Goal: Information Seeking & Learning: Learn about a topic

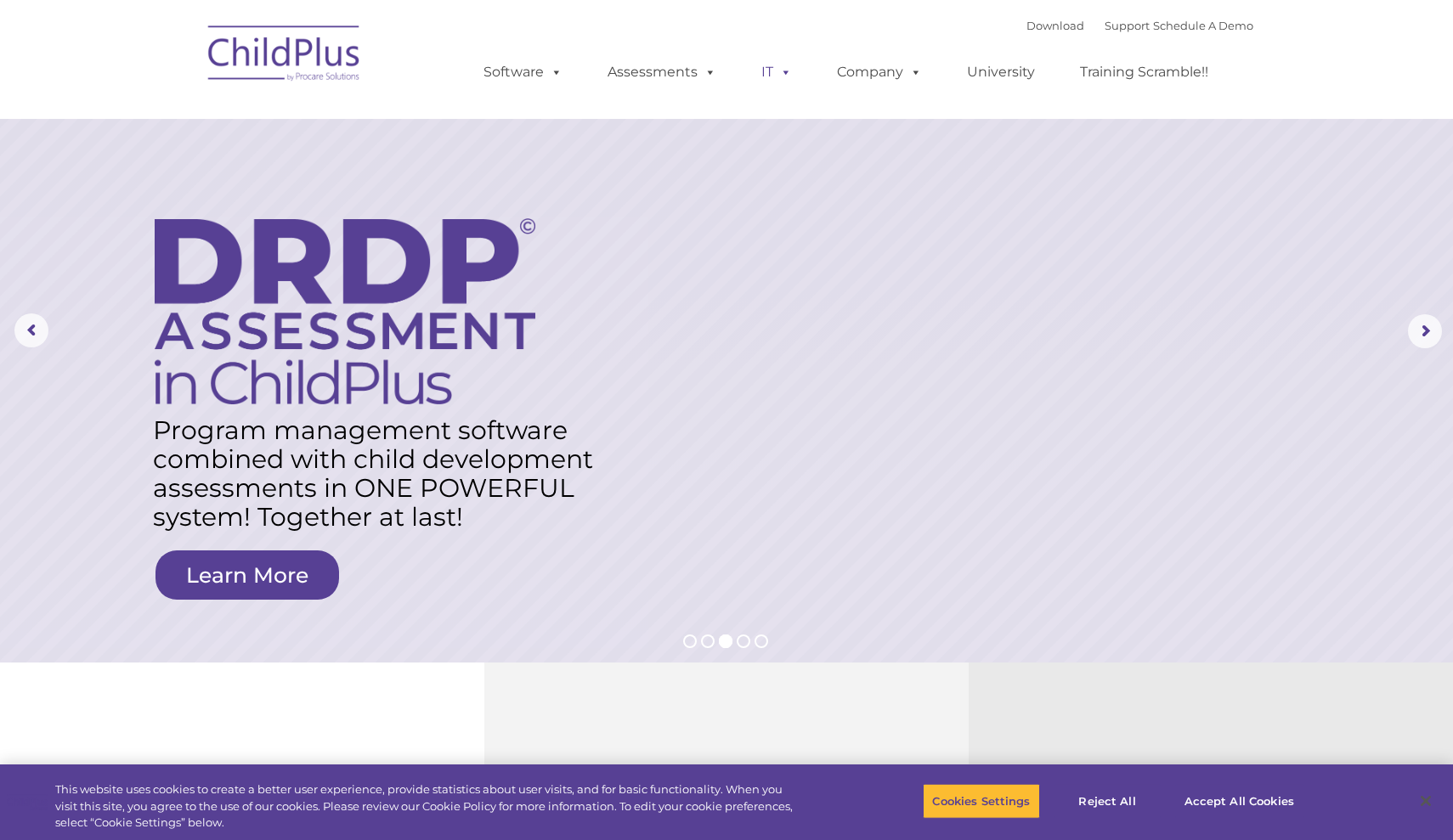
select select "MEDIUM"
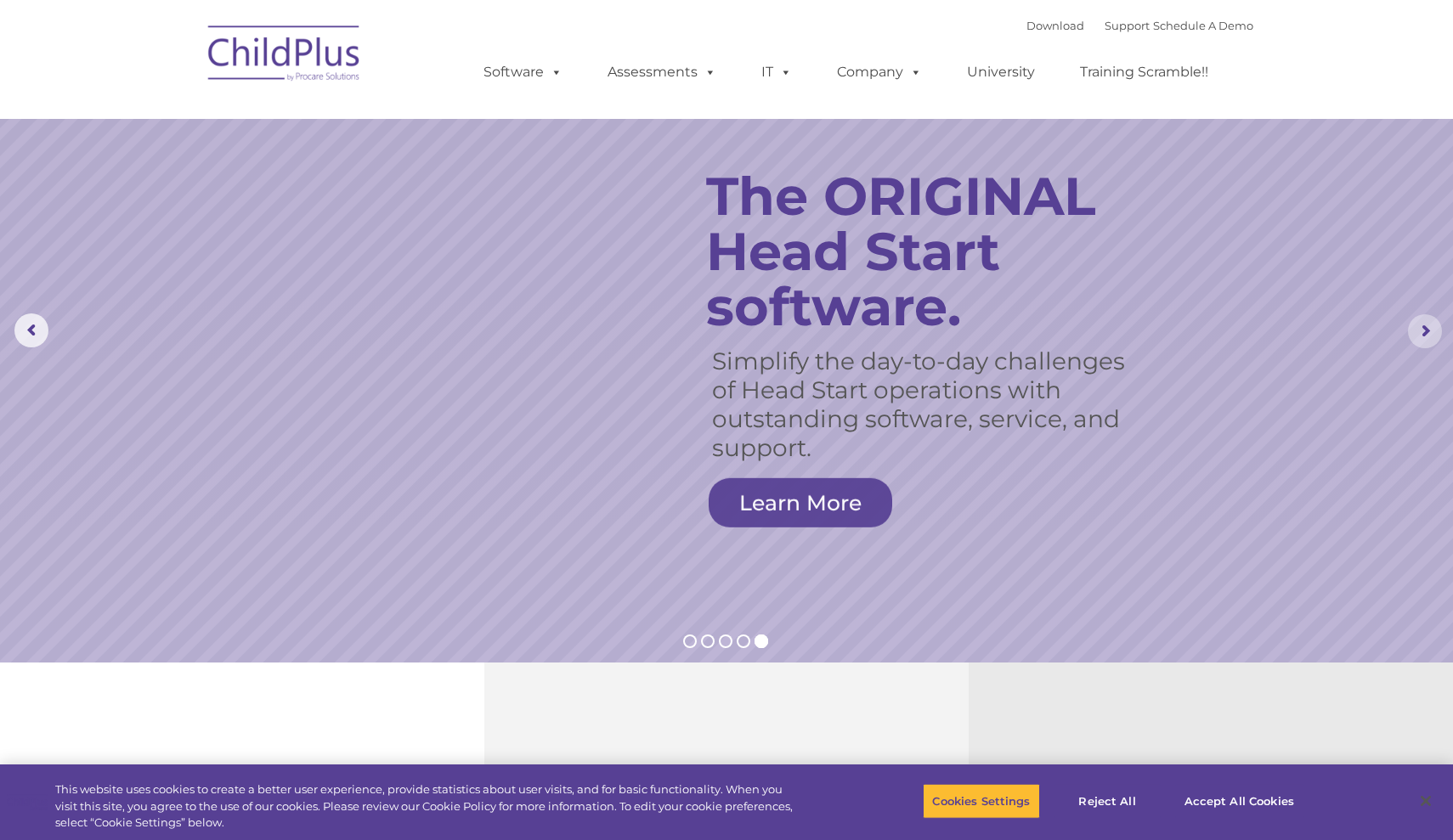
click at [1425, 334] on rs-arrow at bounding box center [1425, 331] width 34 height 34
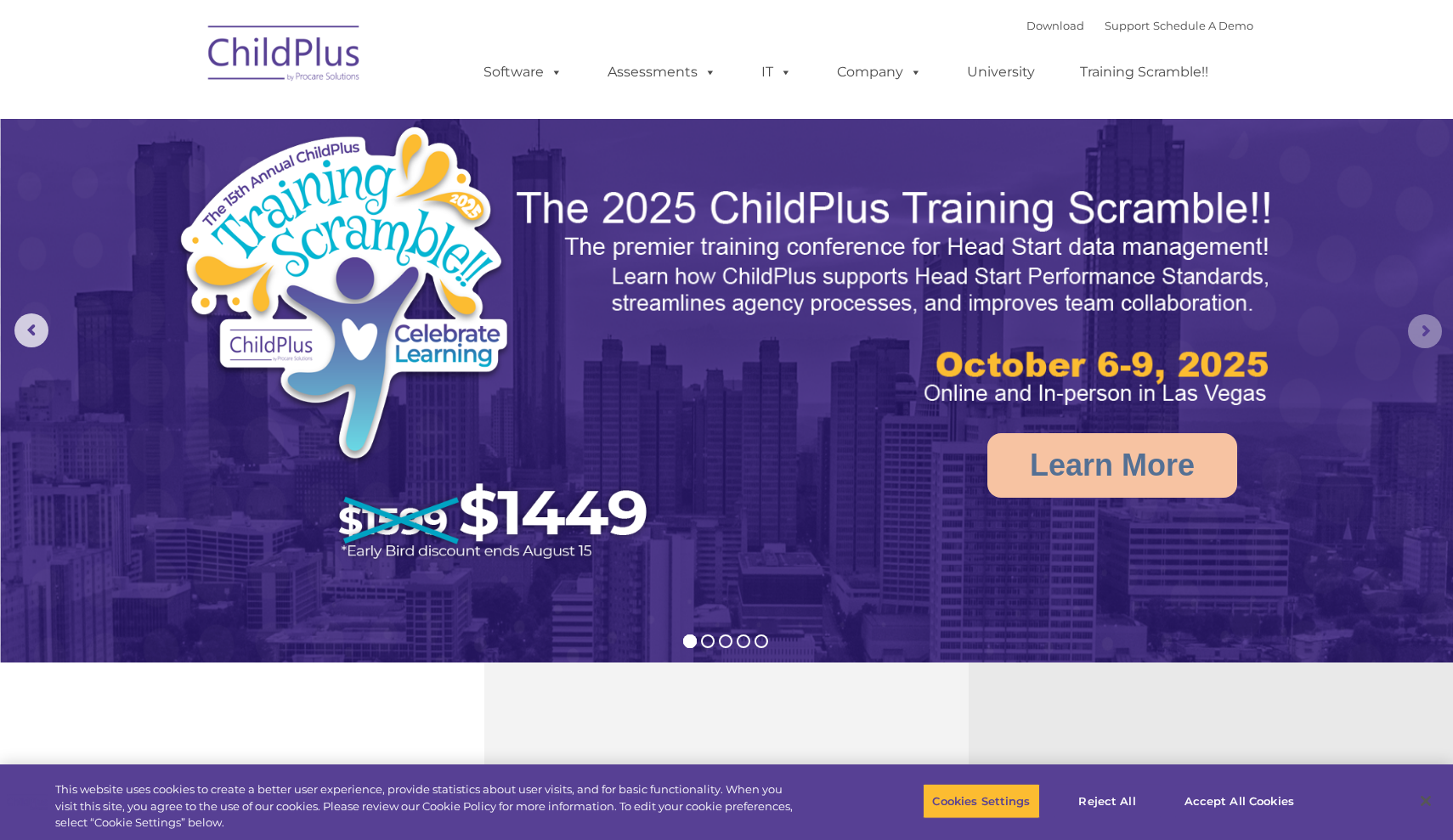
click at [1425, 334] on rs-arrow at bounding box center [1425, 331] width 34 height 34
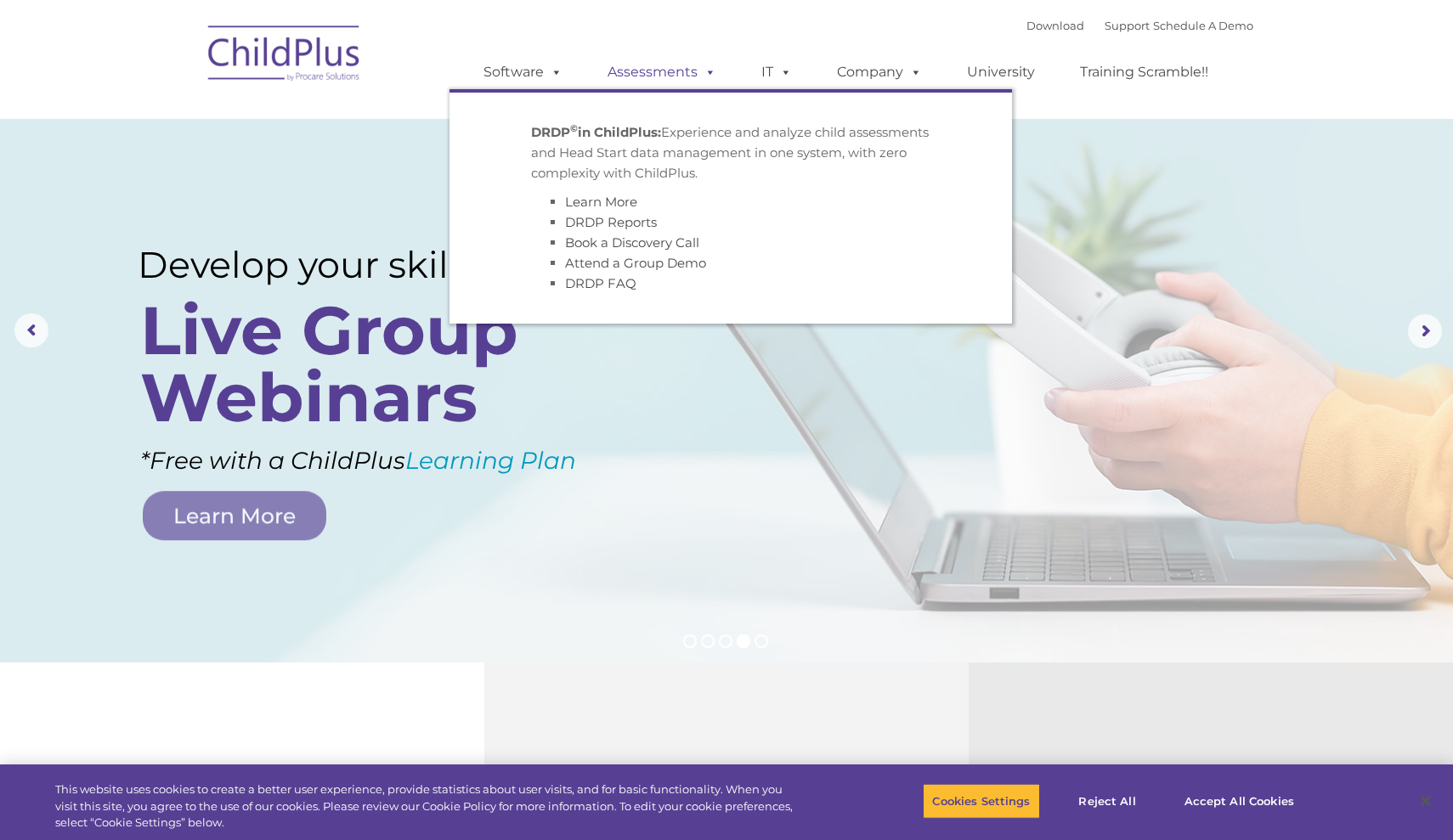
click at [655, 74] on link "Assessments" at bounding box center [661, 73] width 142 height 34
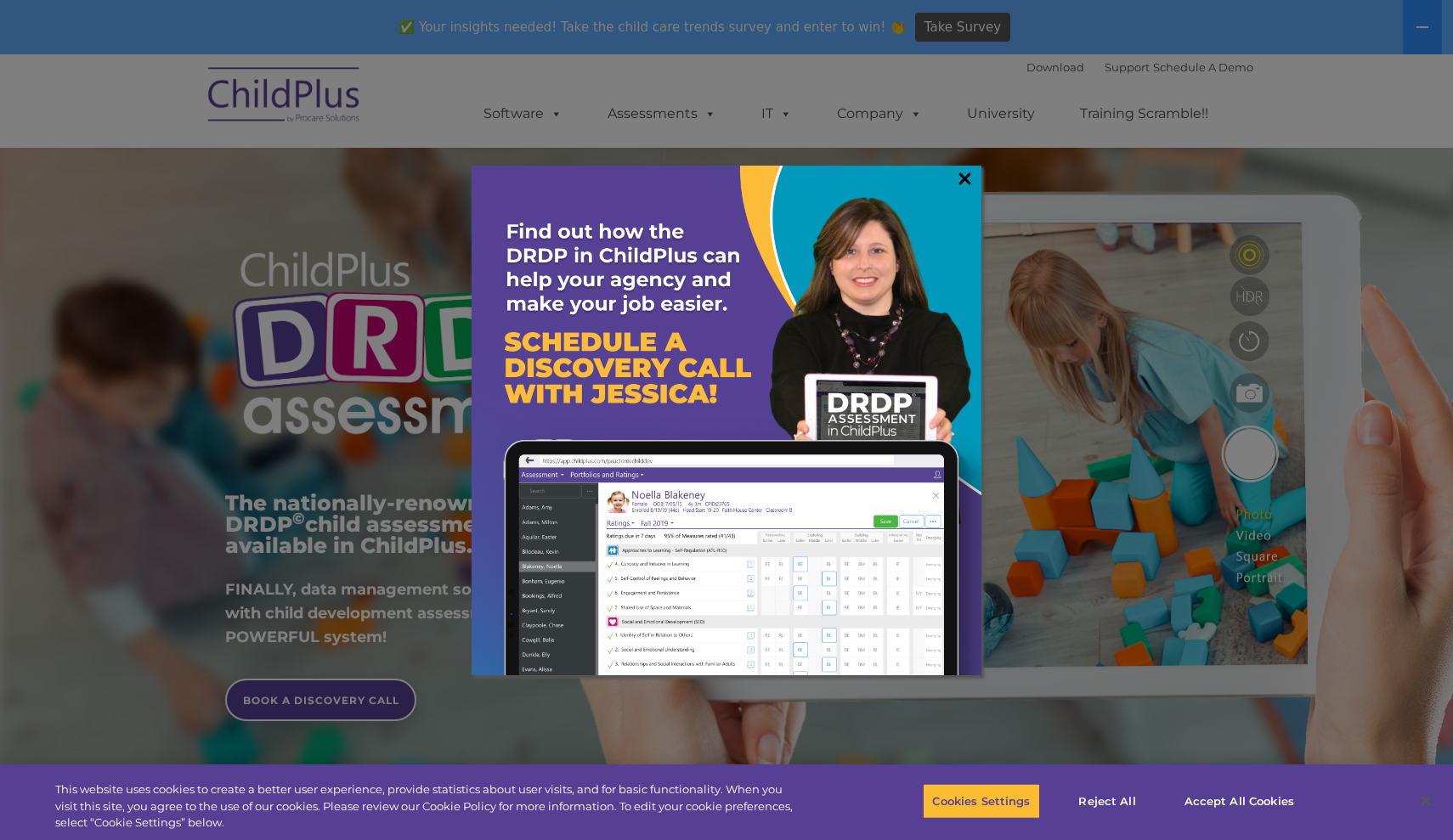
click at [966, 182] on link "×" at bounding box center [965, 178] width 20 height 17
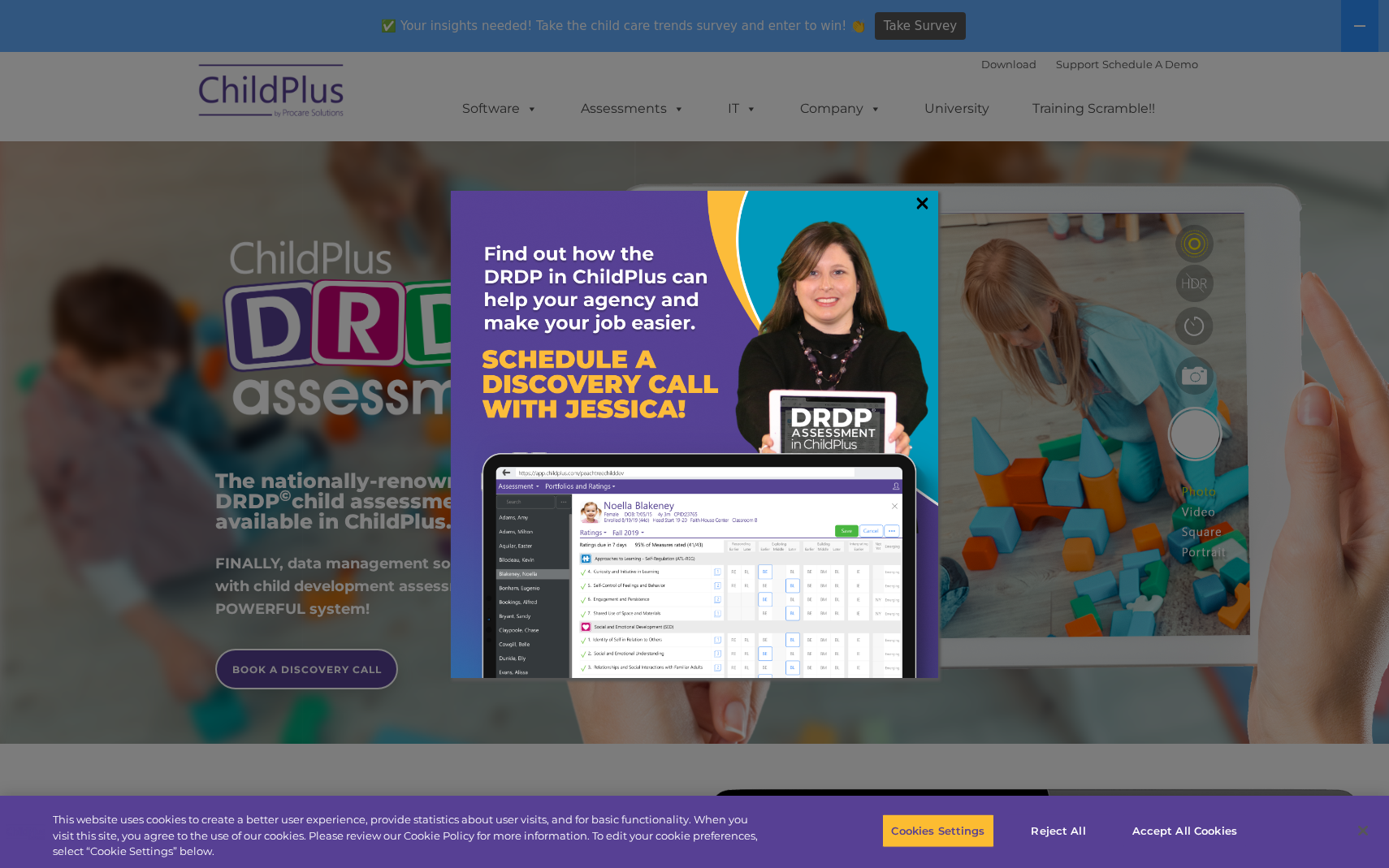
click at [923, 208] on link "×" at bounding box center [922, 203] width 19 height 16
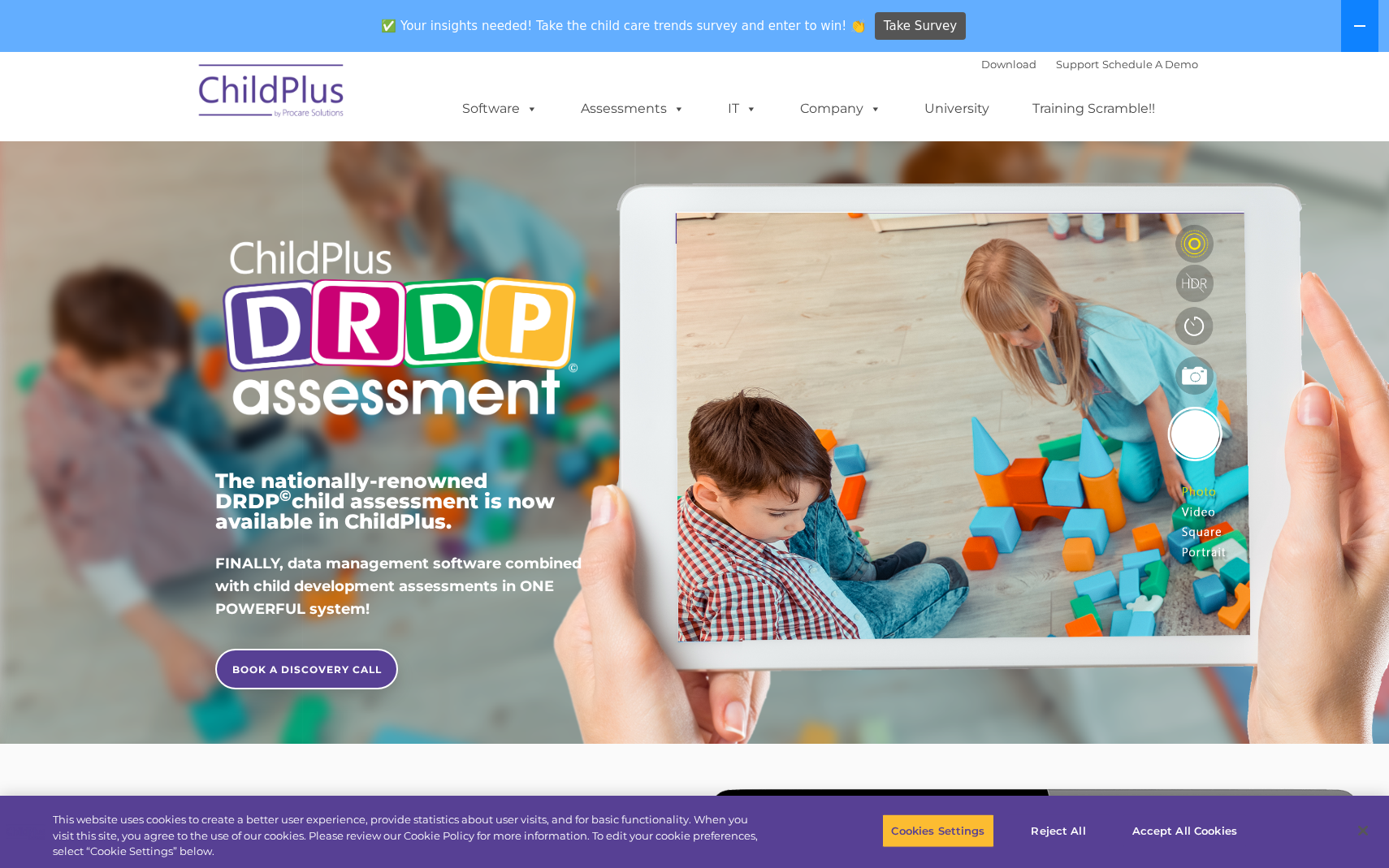
click at [1357, 27] on icon at bounding box center [1359, 26] width 11 height 2
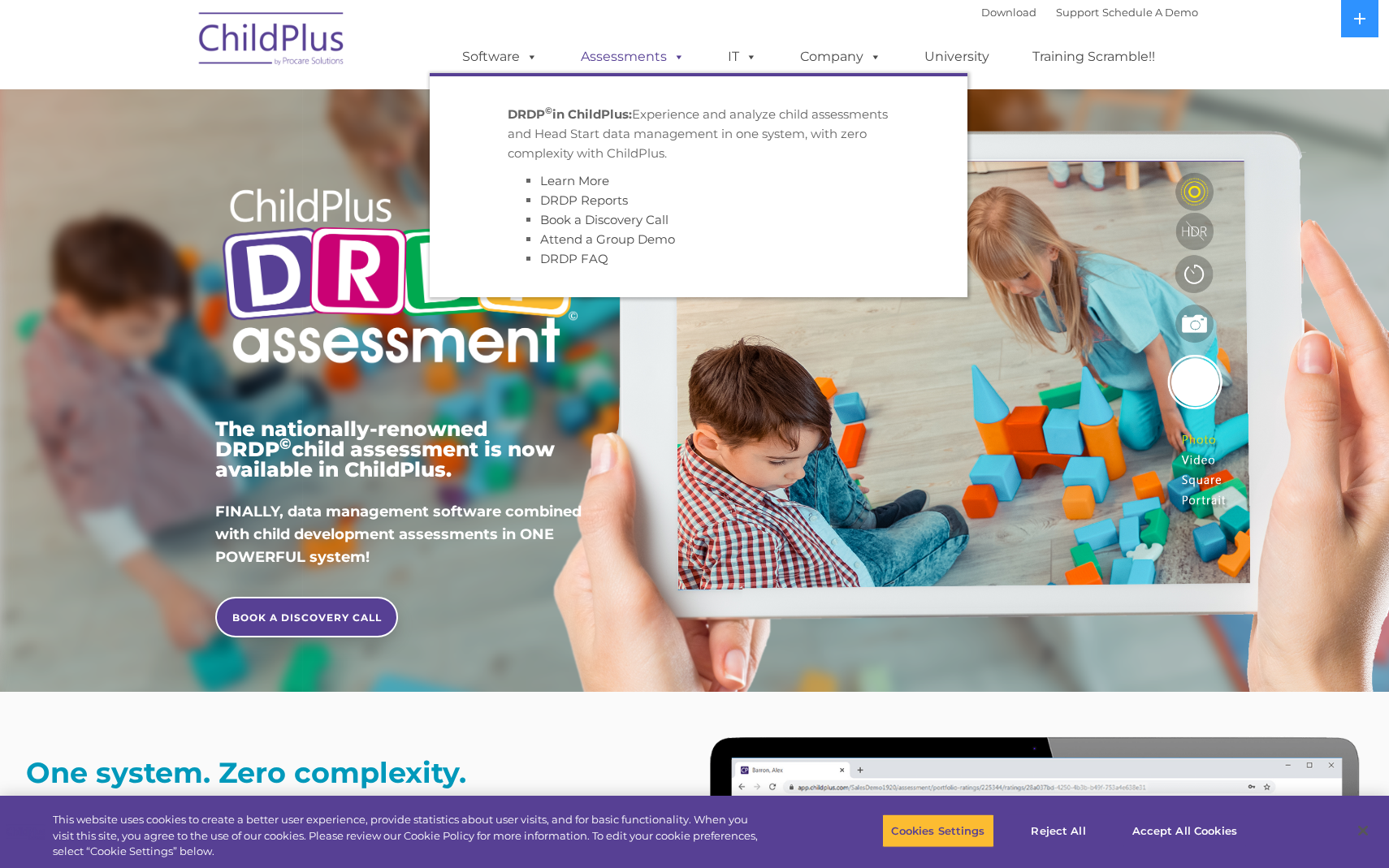
click at [677, 56] on span at bounding box center [676, 56] width 18 height 15
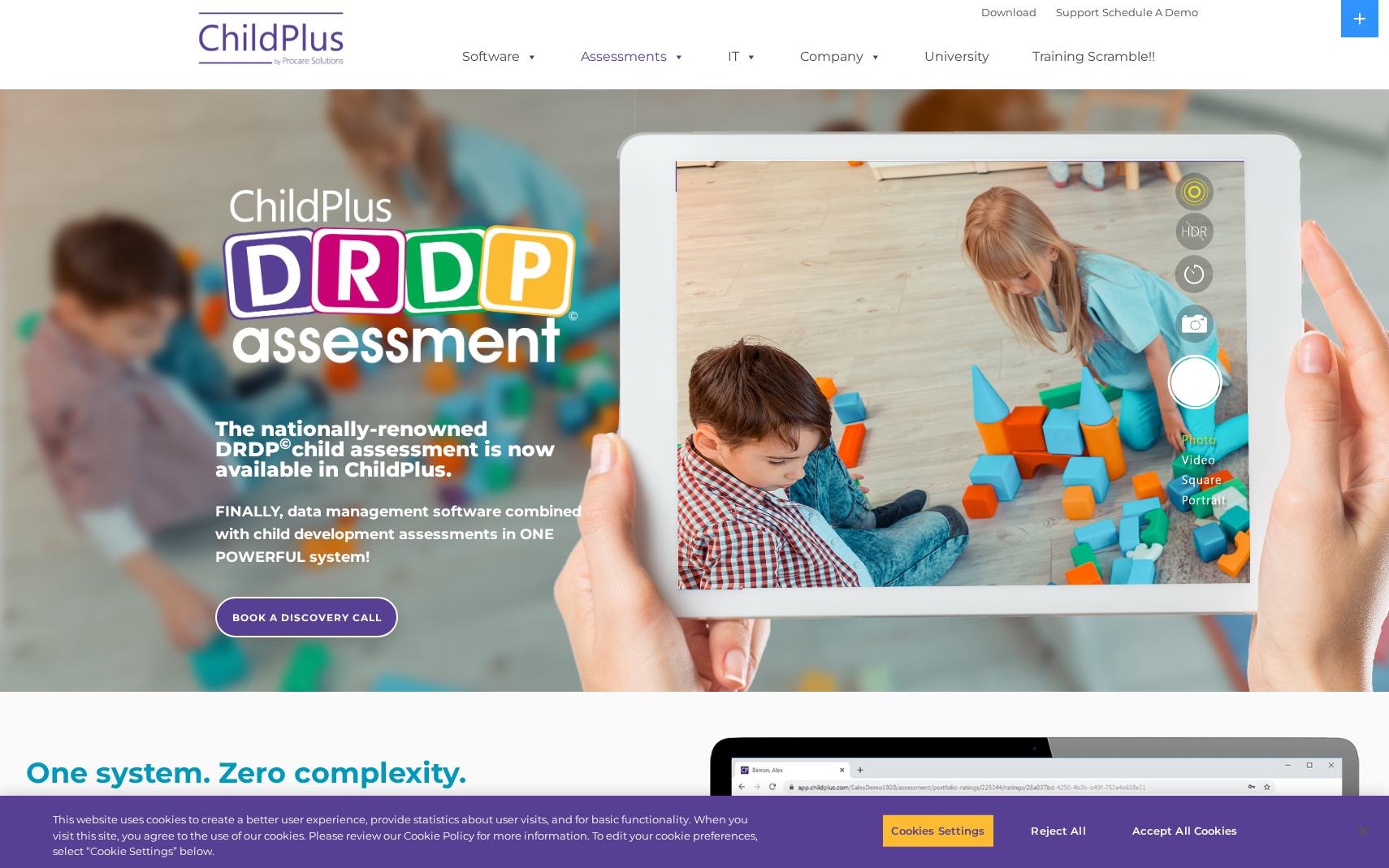
click at [677, 56] on span at bounding box center [676, 56] width 18 height 15
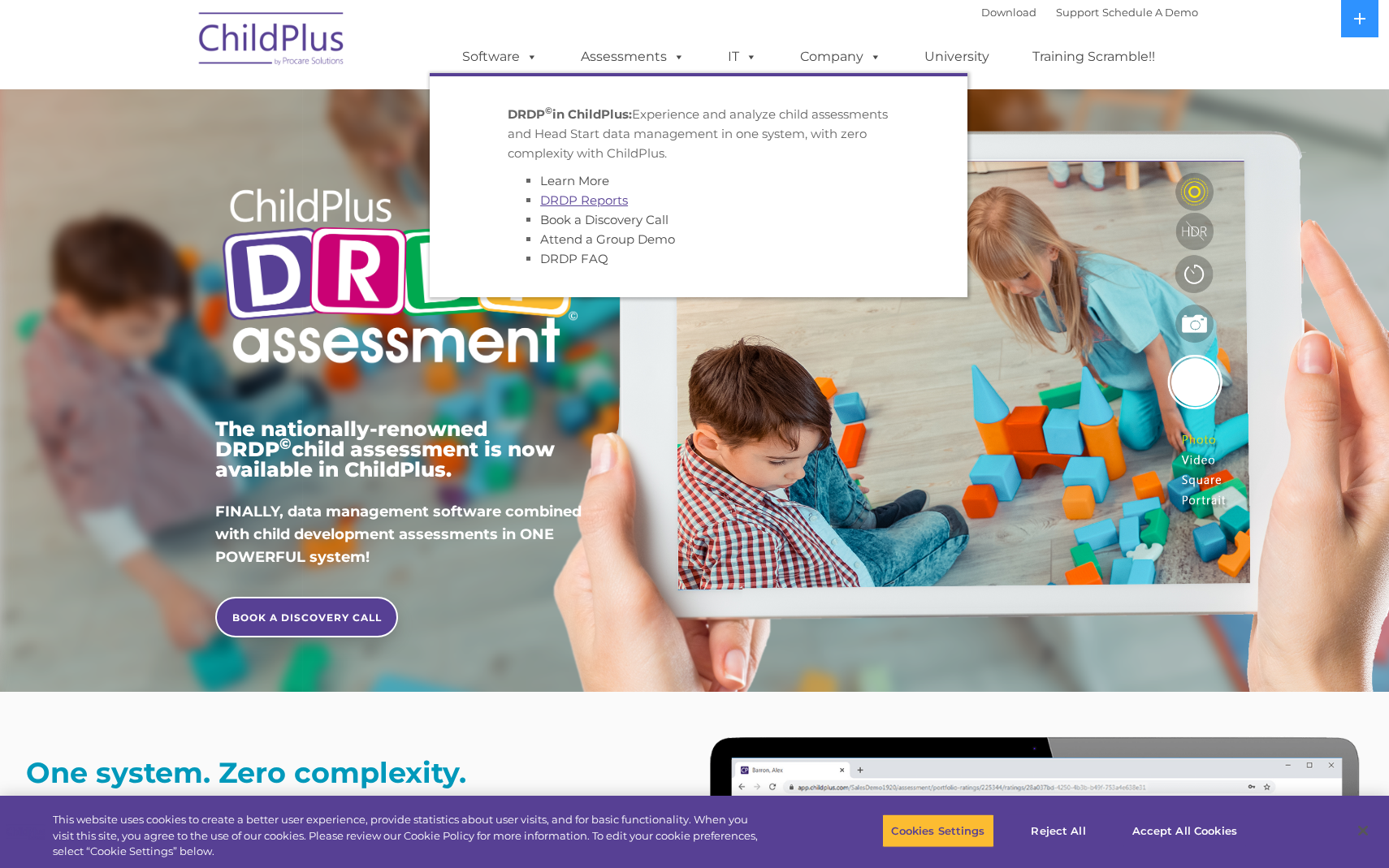
click at [597, 196] on link "DRDP Reports" at bounding box center [584, 200] width 87 height 15
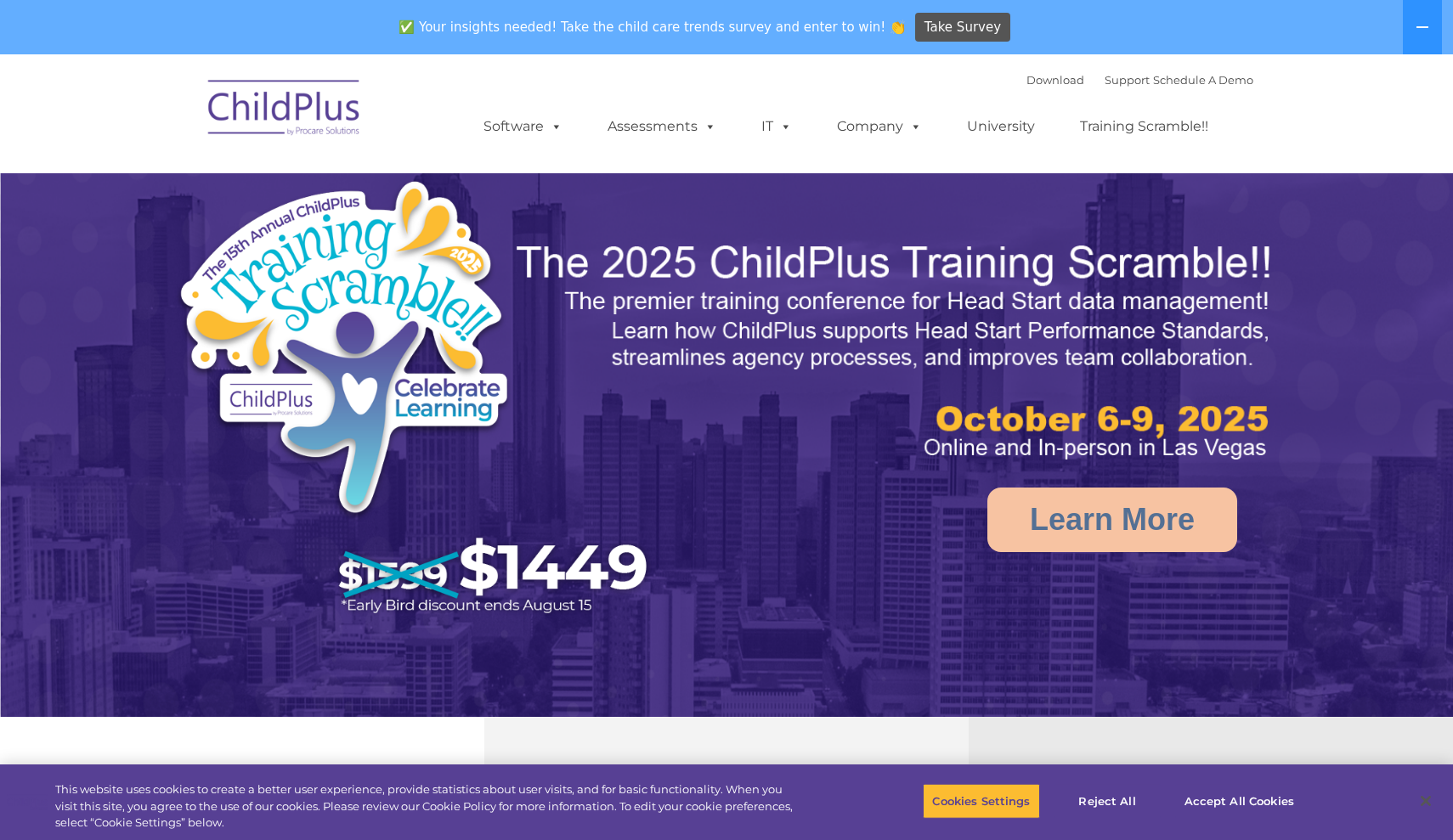
select select "MEDIUM"
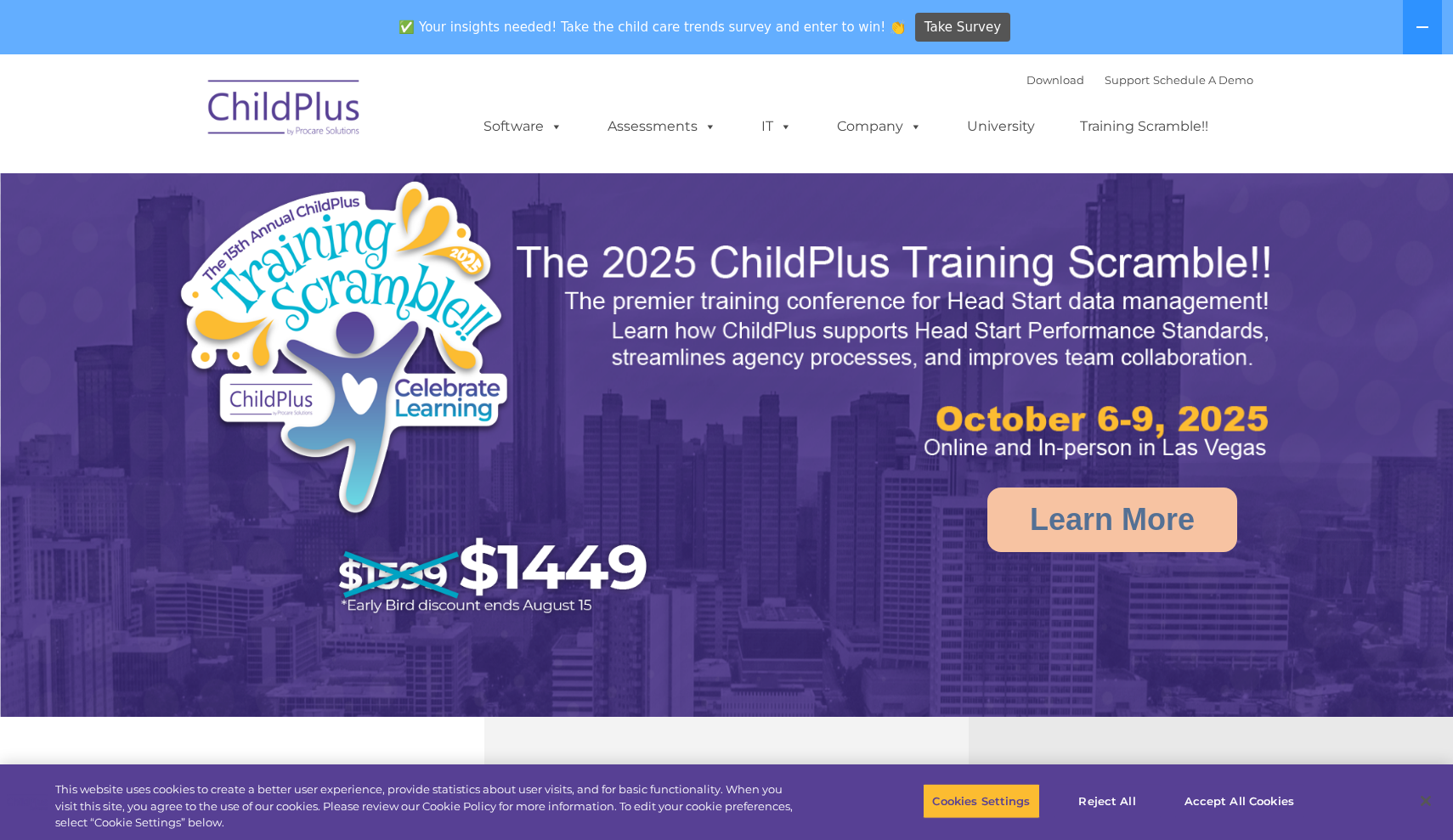
select select "MEDIUM"
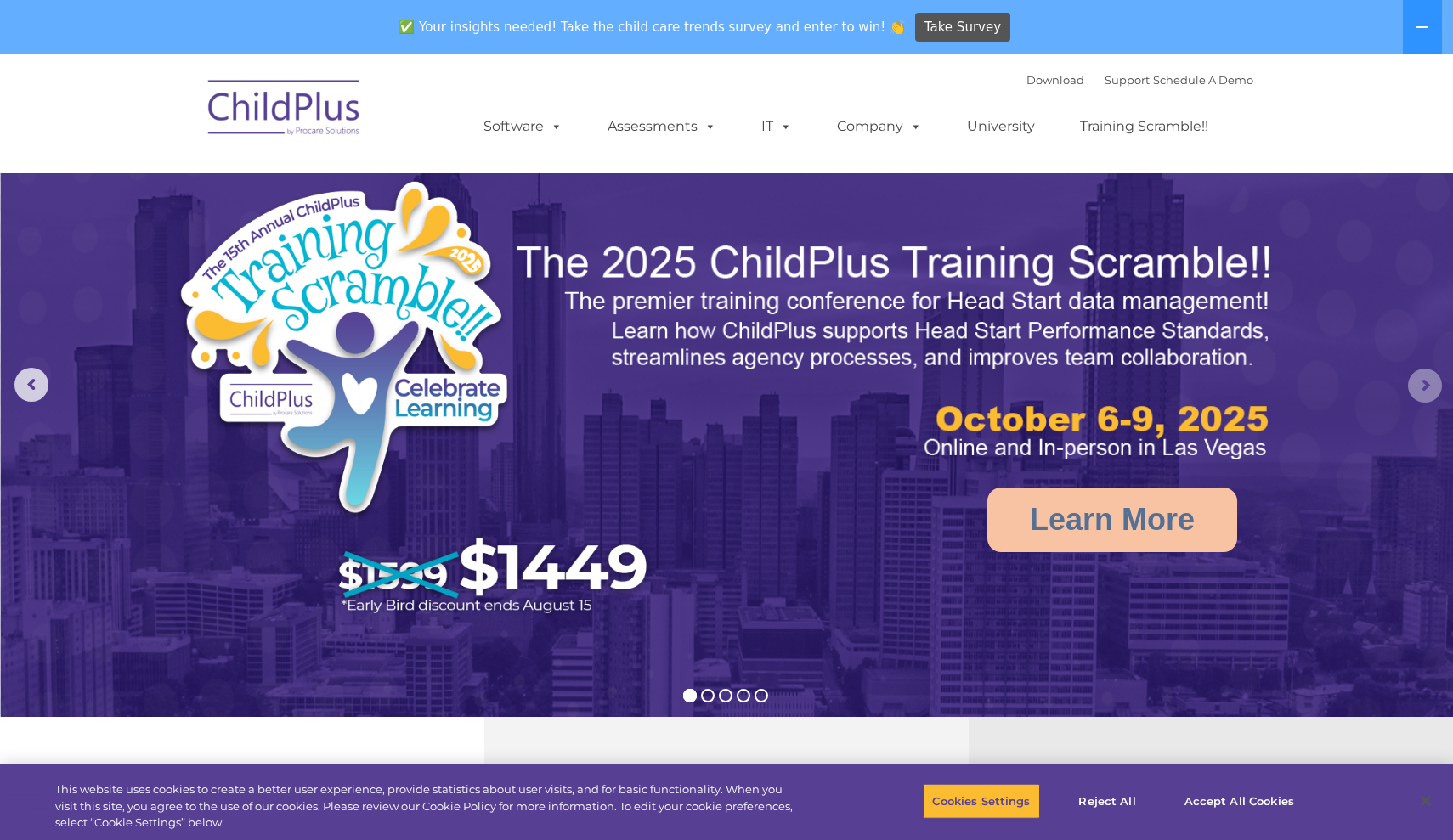
click at [1428, 385] on rs-arrow at bounding box center [1425, 386] width 34 height 34
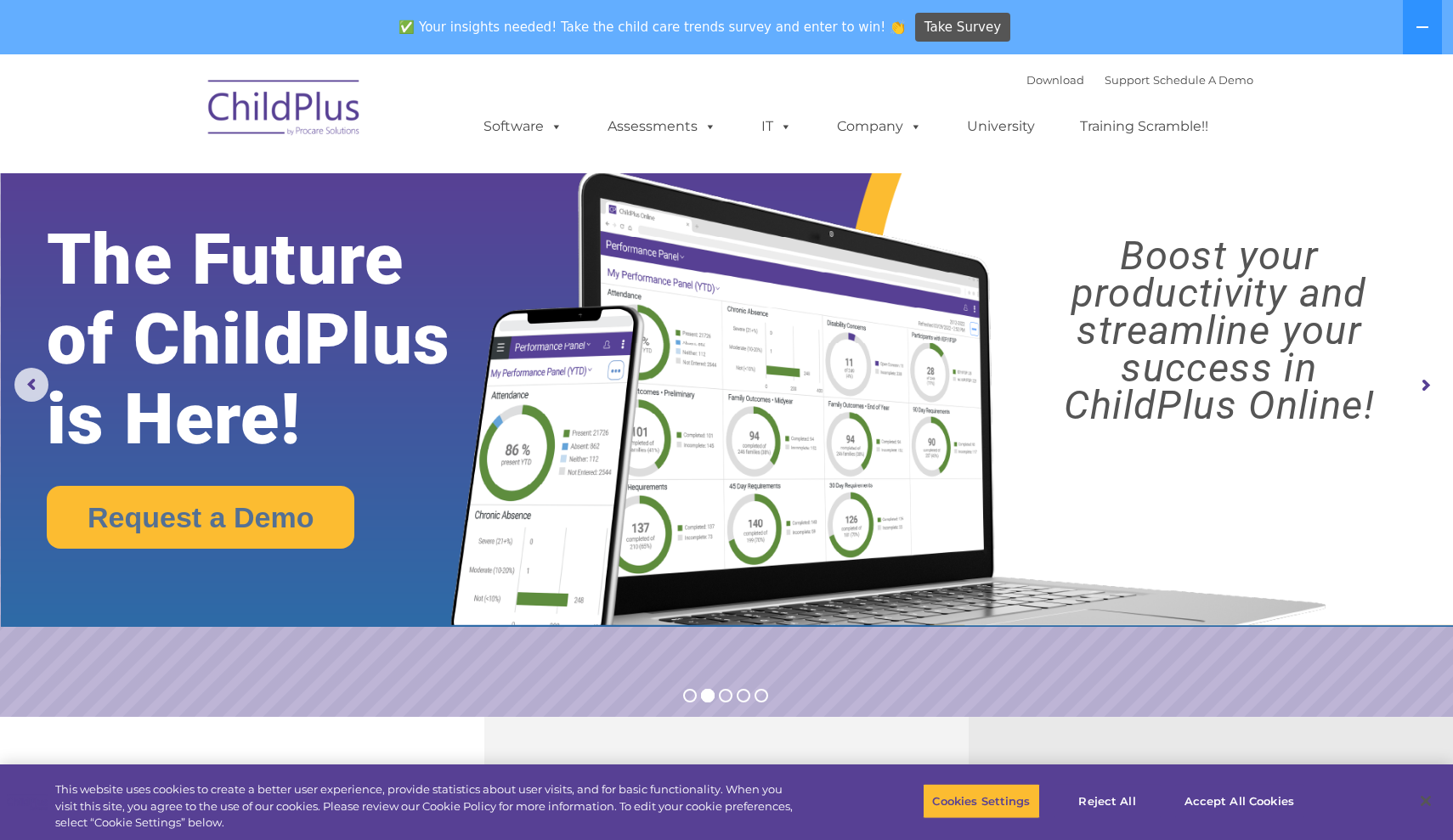
click at [1427, 385] on rs-arrow at bounding box center [1425, 386] width 34 height 34
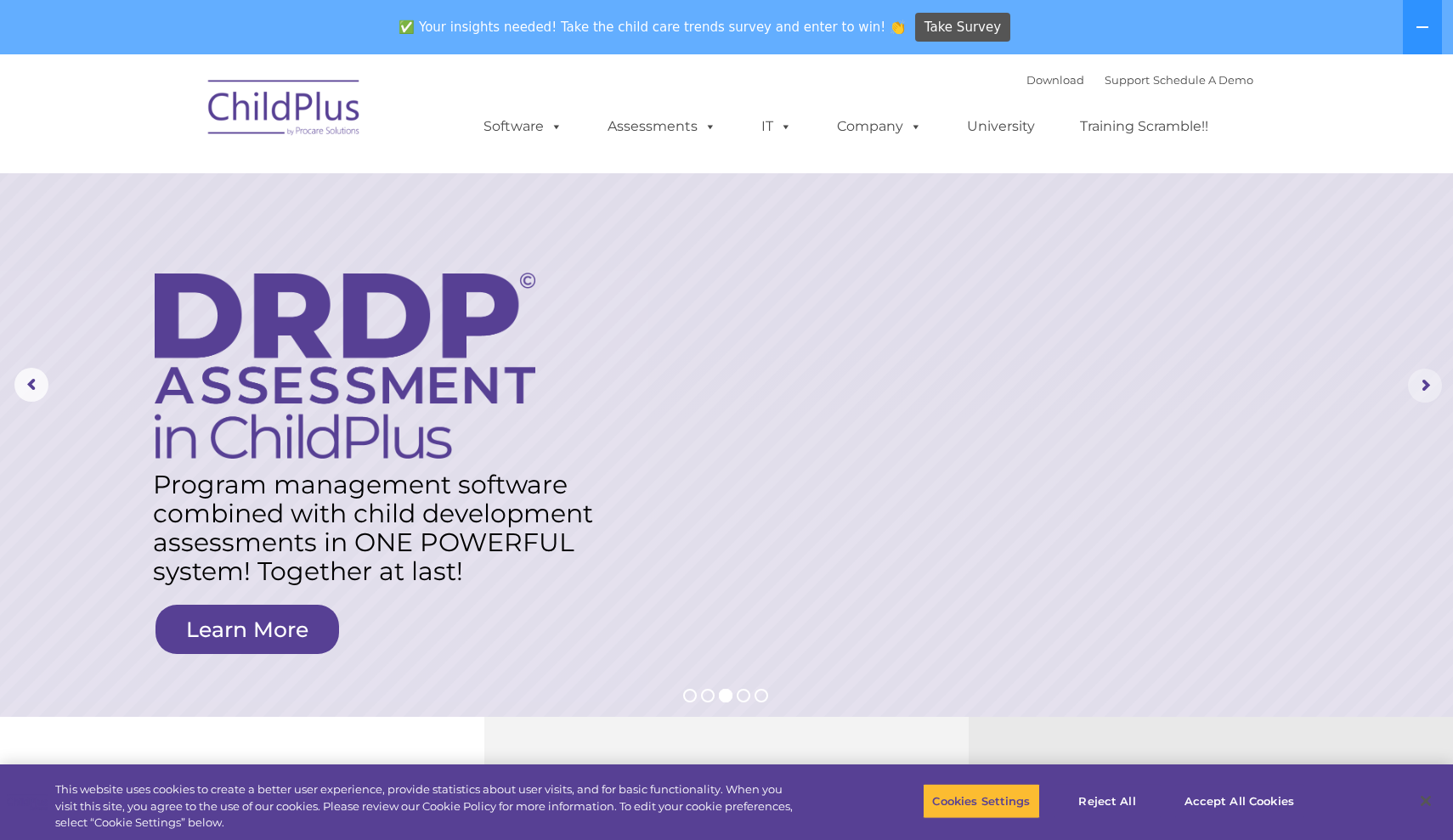
click at [1428, 391] on rs-arrow at bounding box center [1425, 386] width 34 height 34
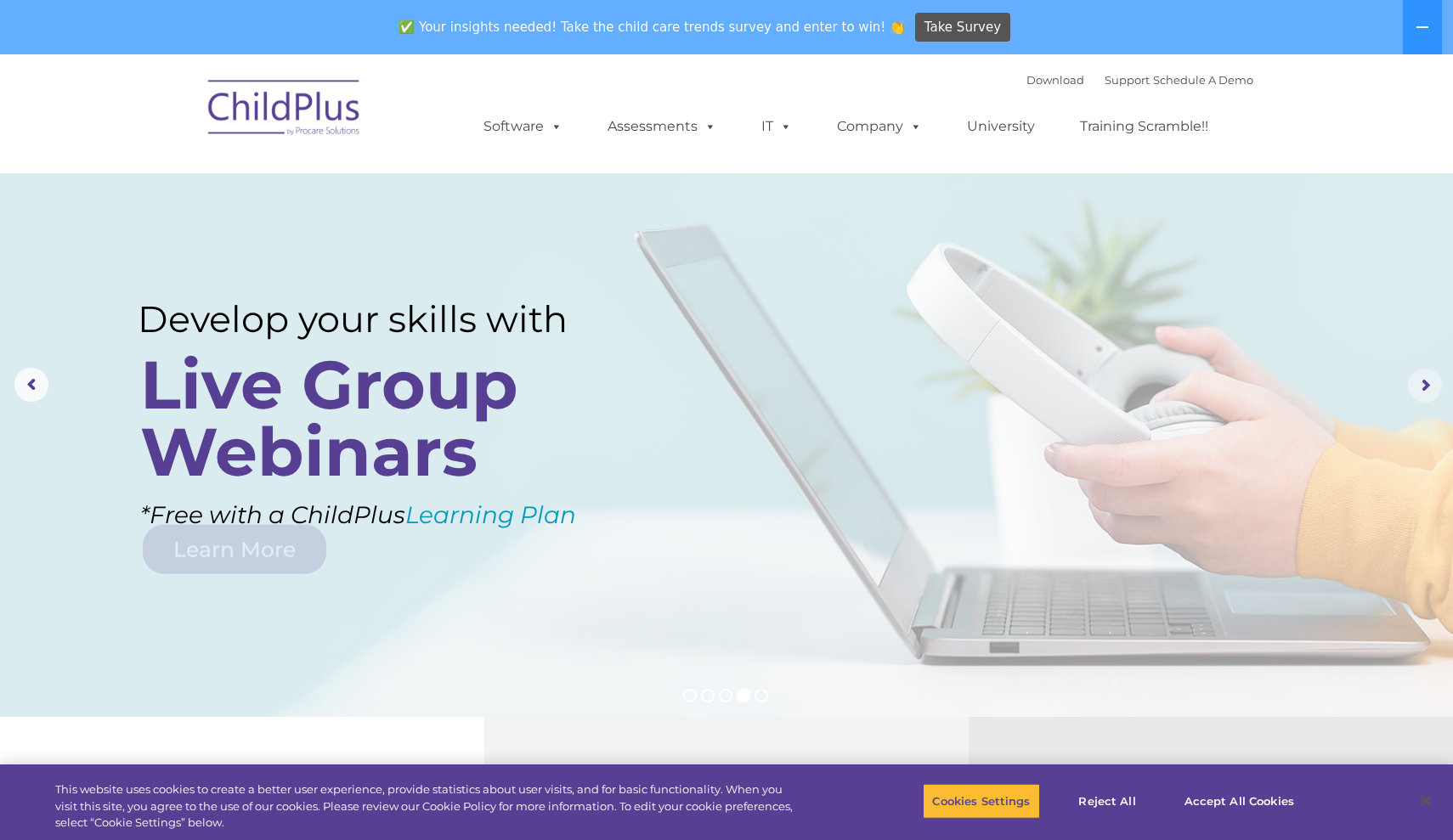
click at [1424, 390] on rs-arrow at bounding box center [1425, 386] width 34 height 34
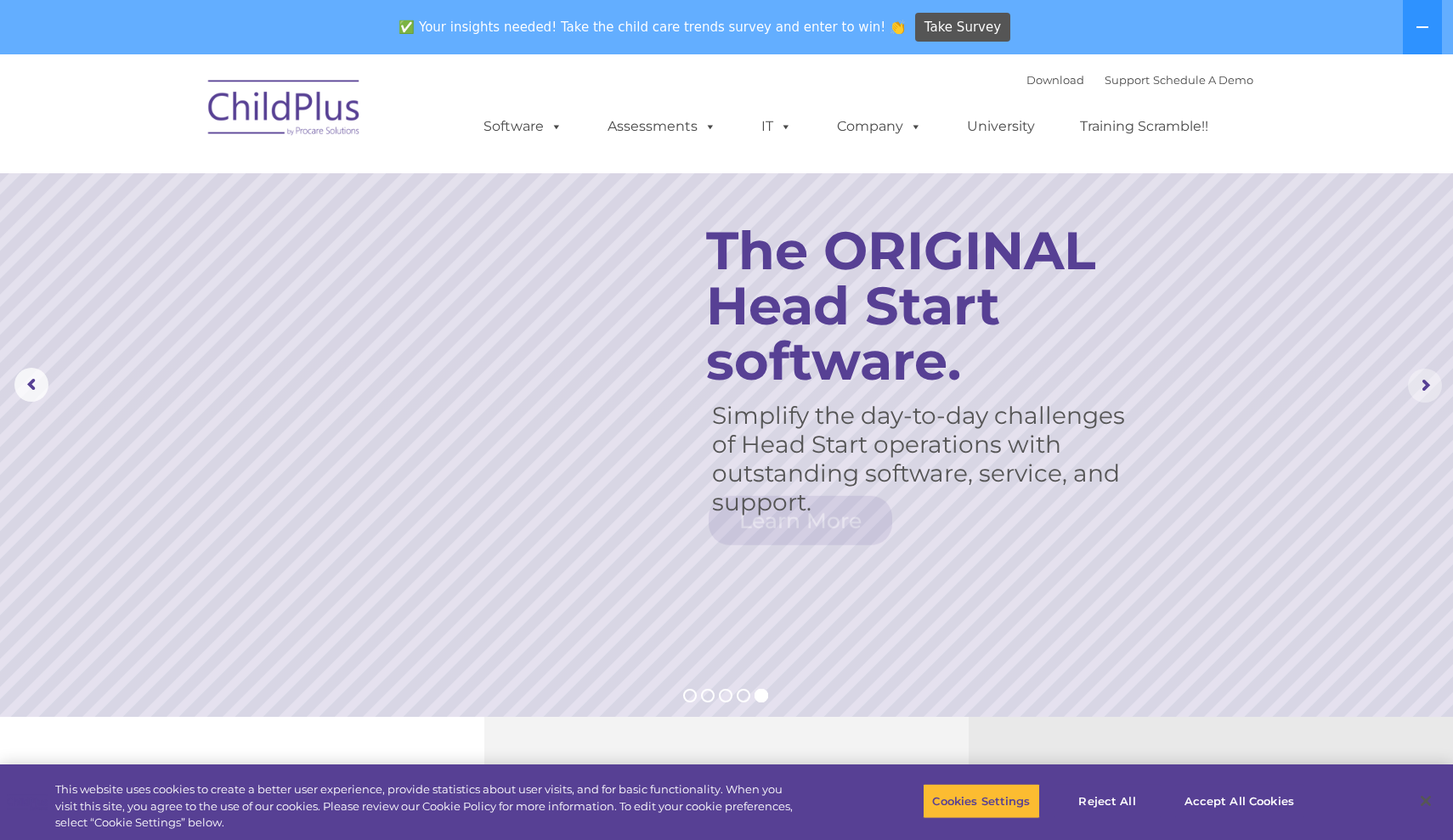
click at [1424, 390] on rs-arrow at bounding box center [1425, 386] width 34 height 34
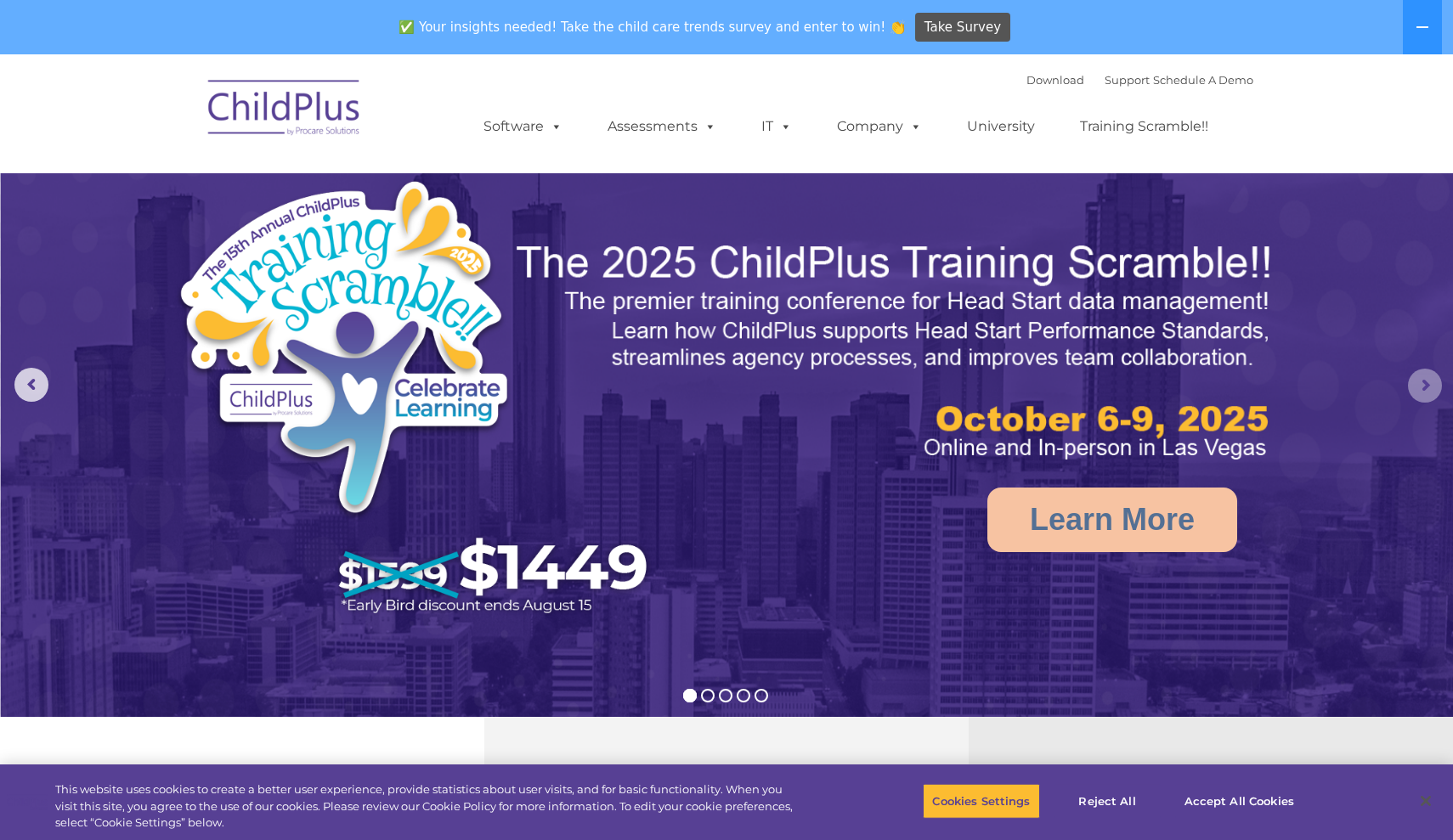
click at [1424, 390] on rs-arrow at bounding box center [1425, 386] width 34 height 34
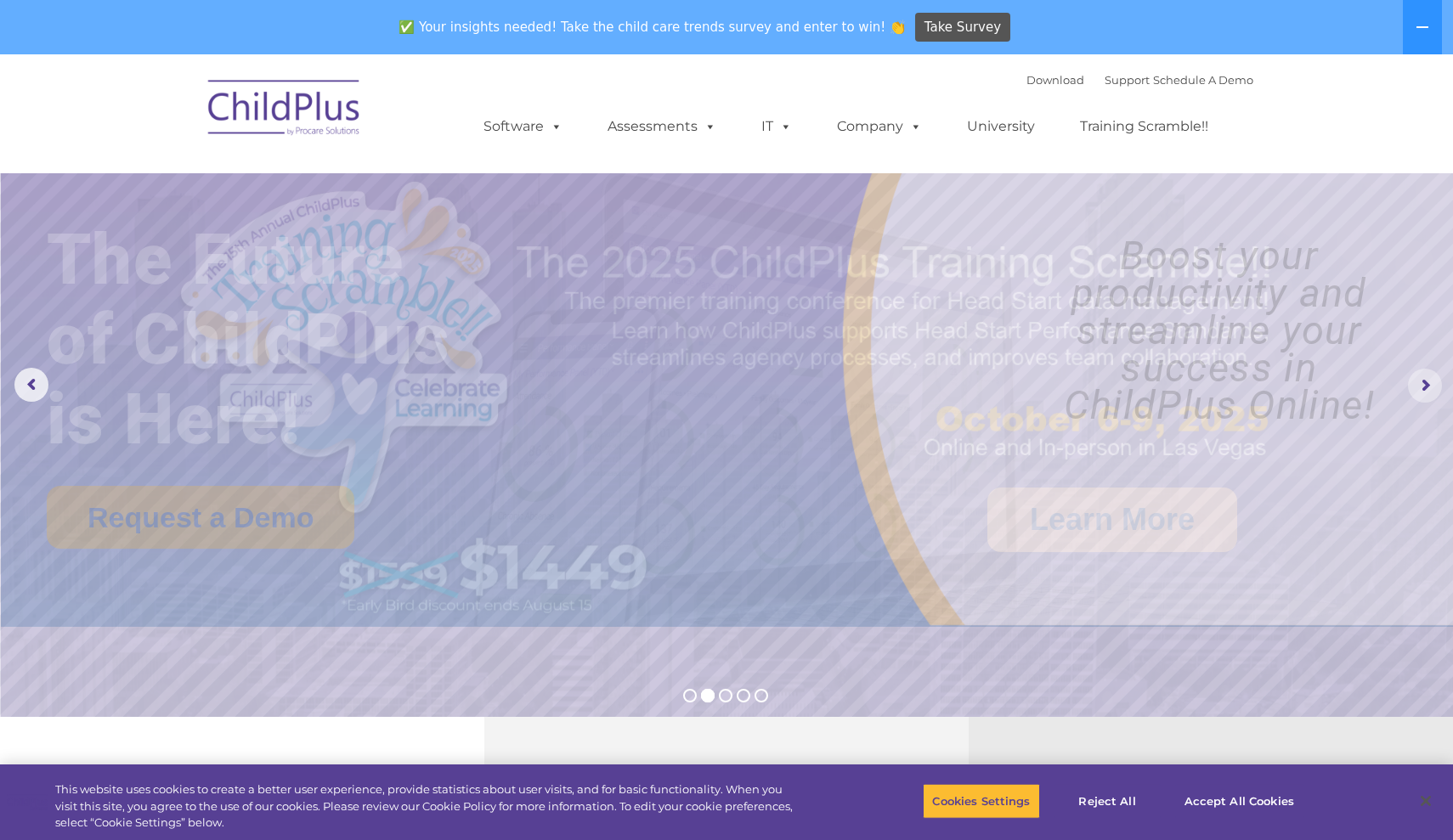
click at [1424, 390] on rs-arrow at bounding box center [1425, 386] width 34 height 34
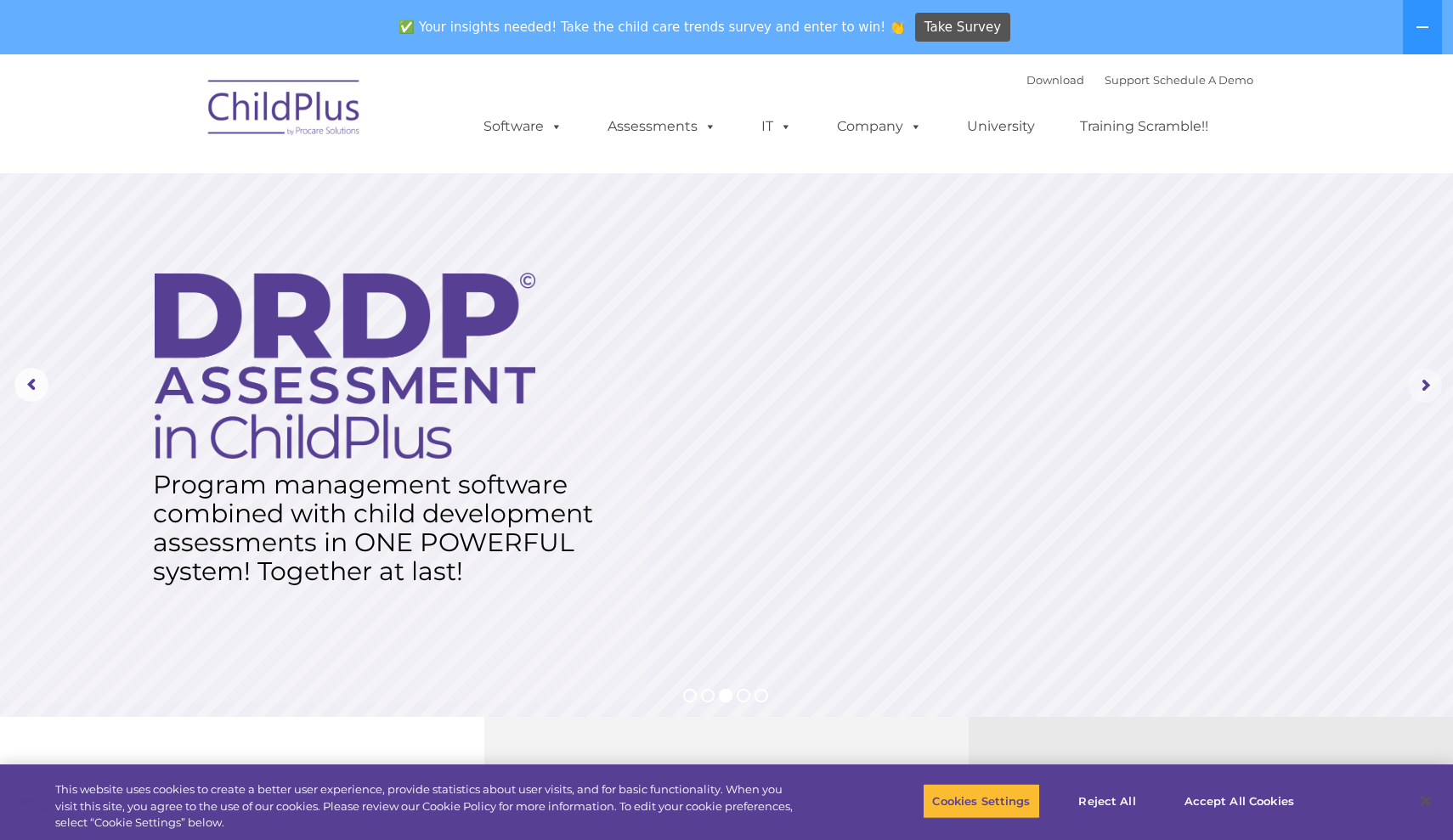
click at [1424, 390] on rs-arrow at bounding box center [1425, 386] width 34 height 34
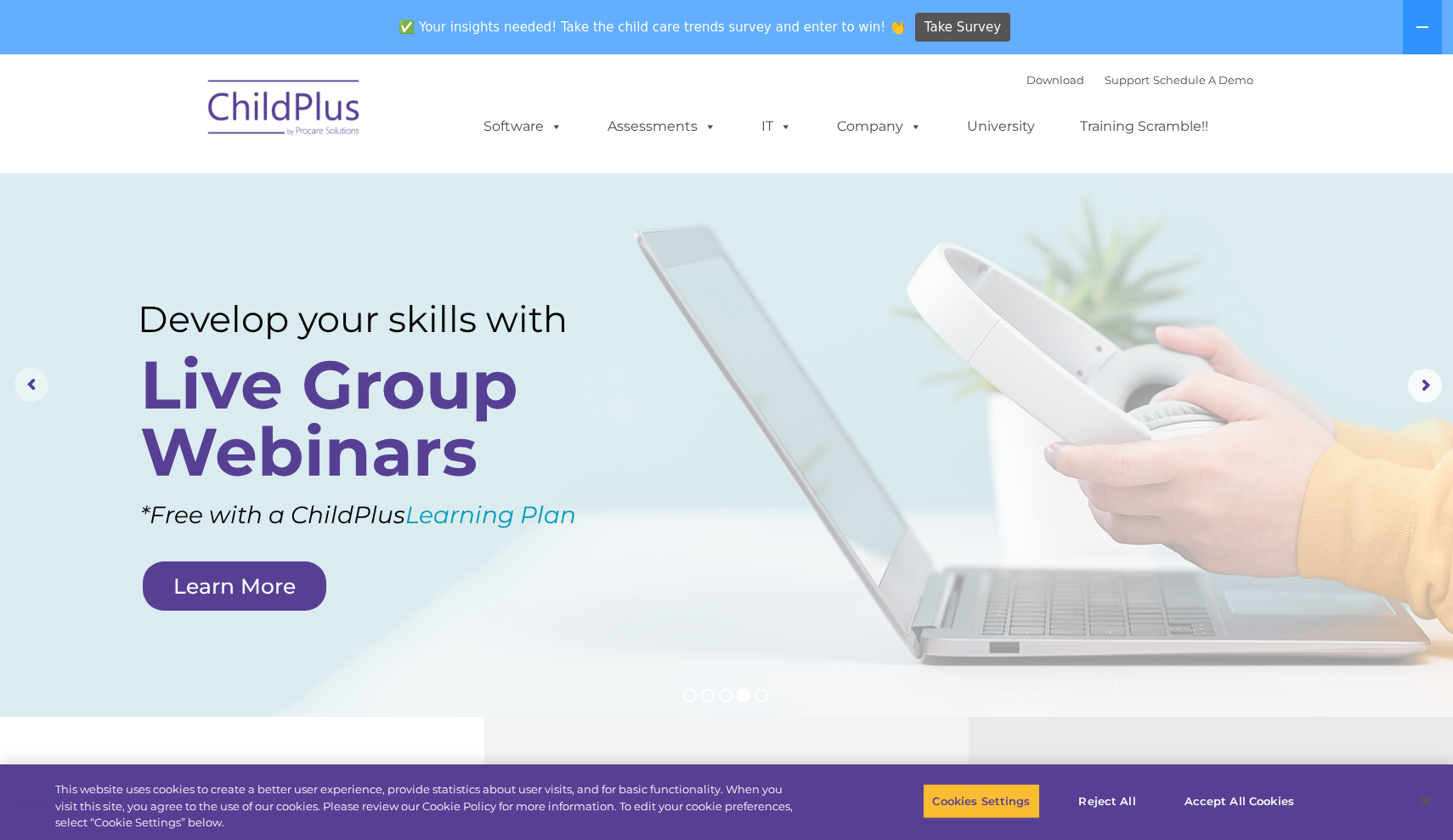
click at [28, 397] on rs-arrow at bounding box center [31, 385] width 34 height 34
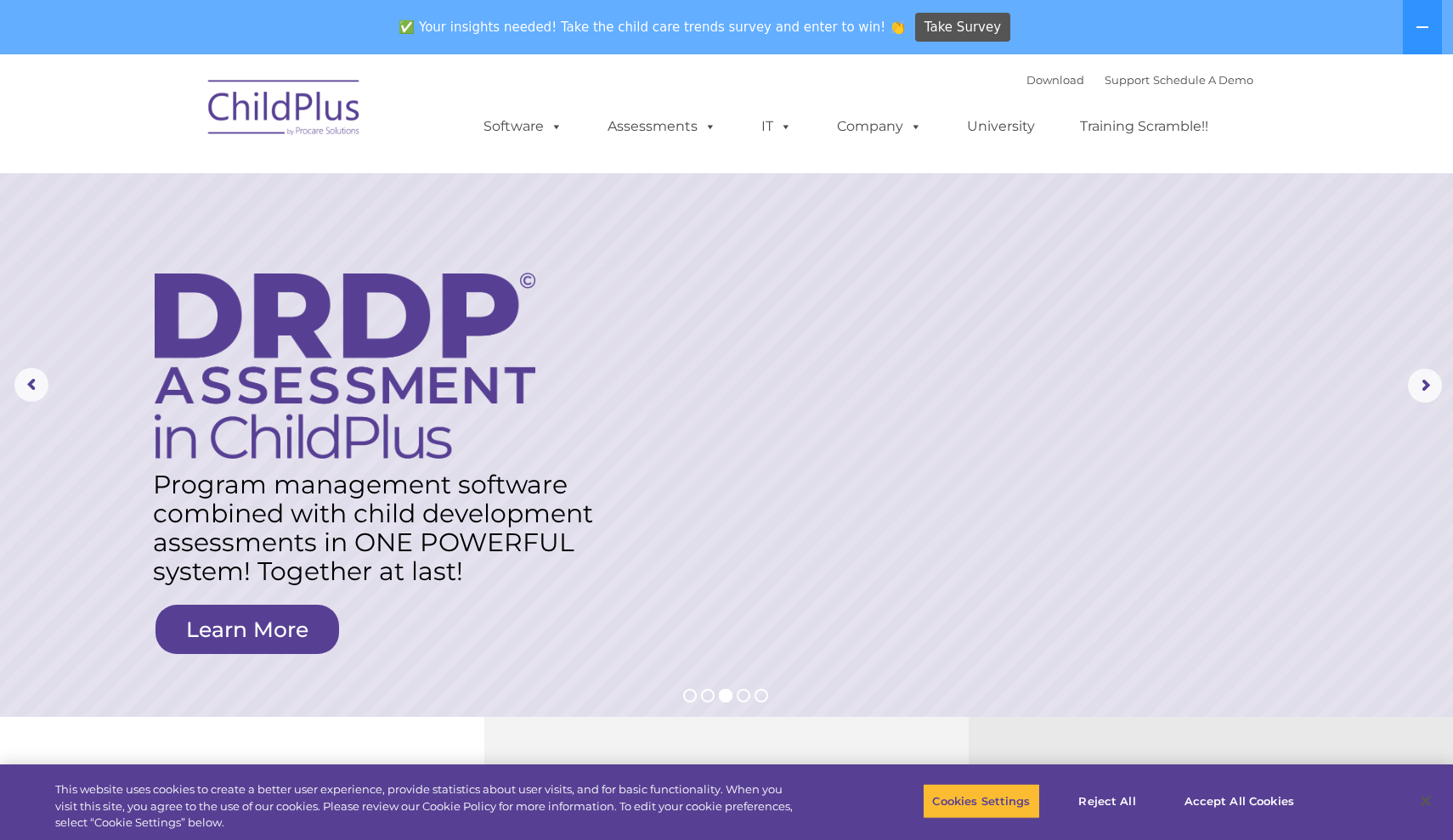
click at [276, 630] on link "Learn More" at bounding box center [247, 629] width 184 height 49
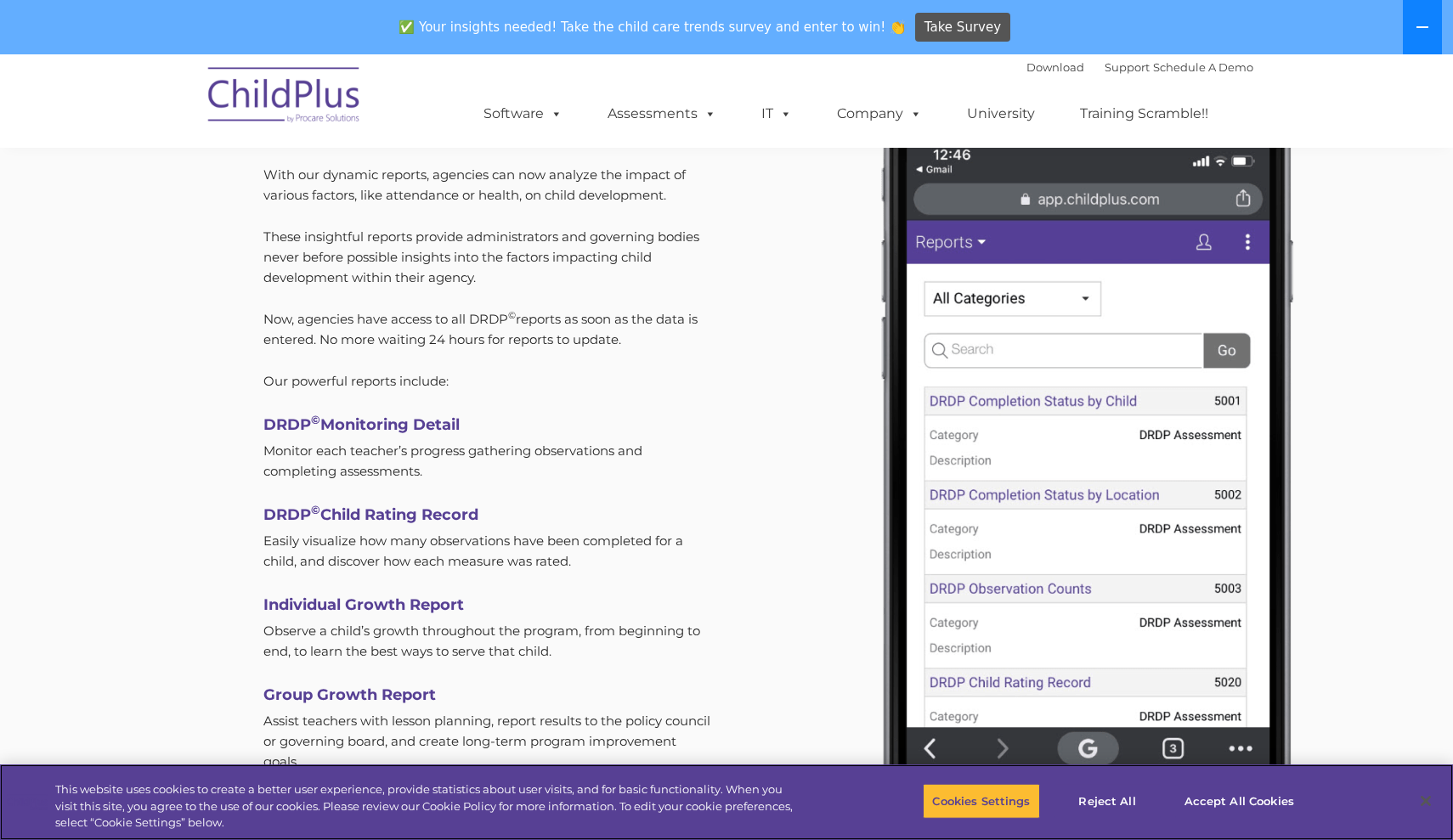
scroll to position [4954, 0]
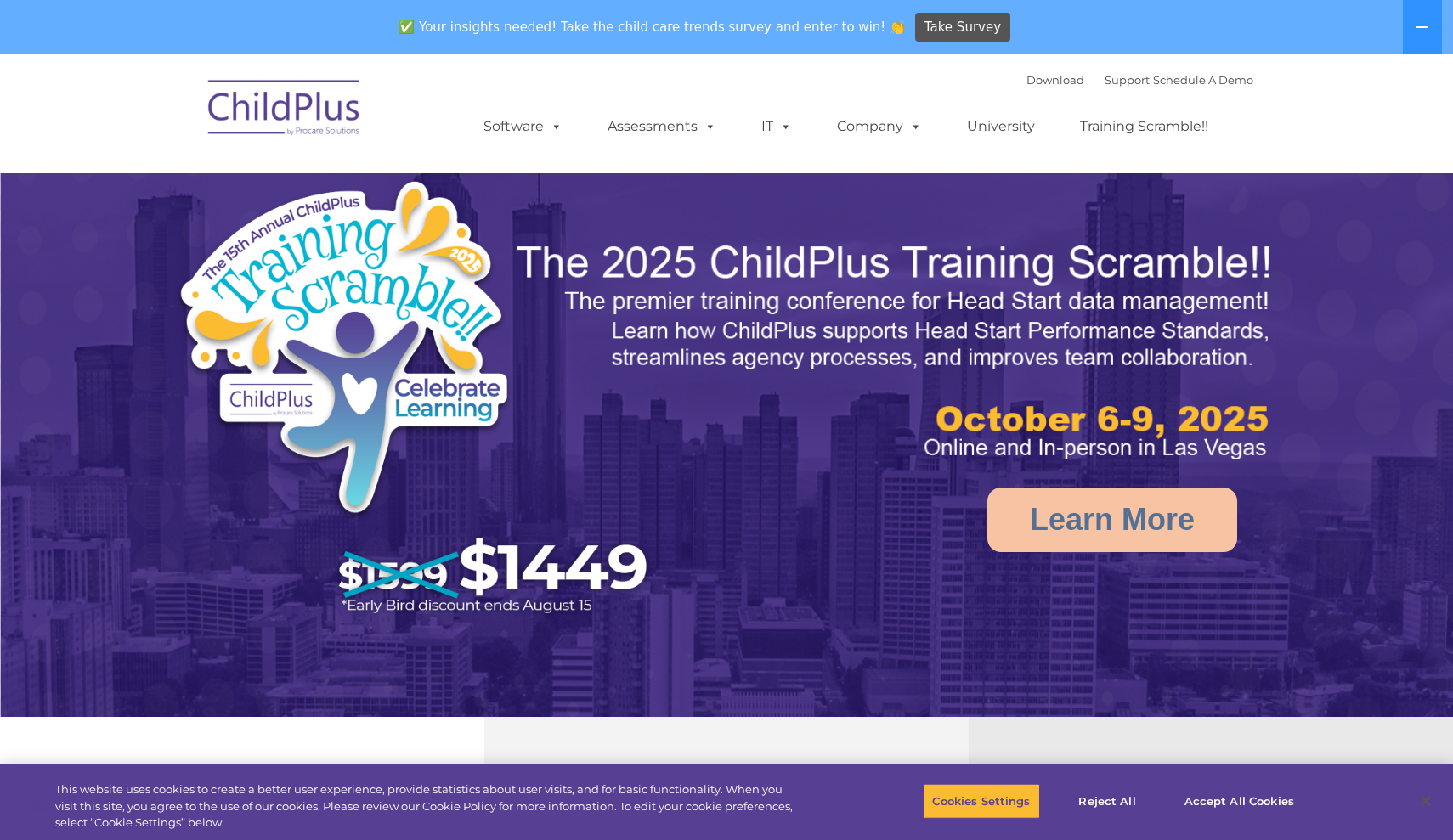
select select "MEDIUM"
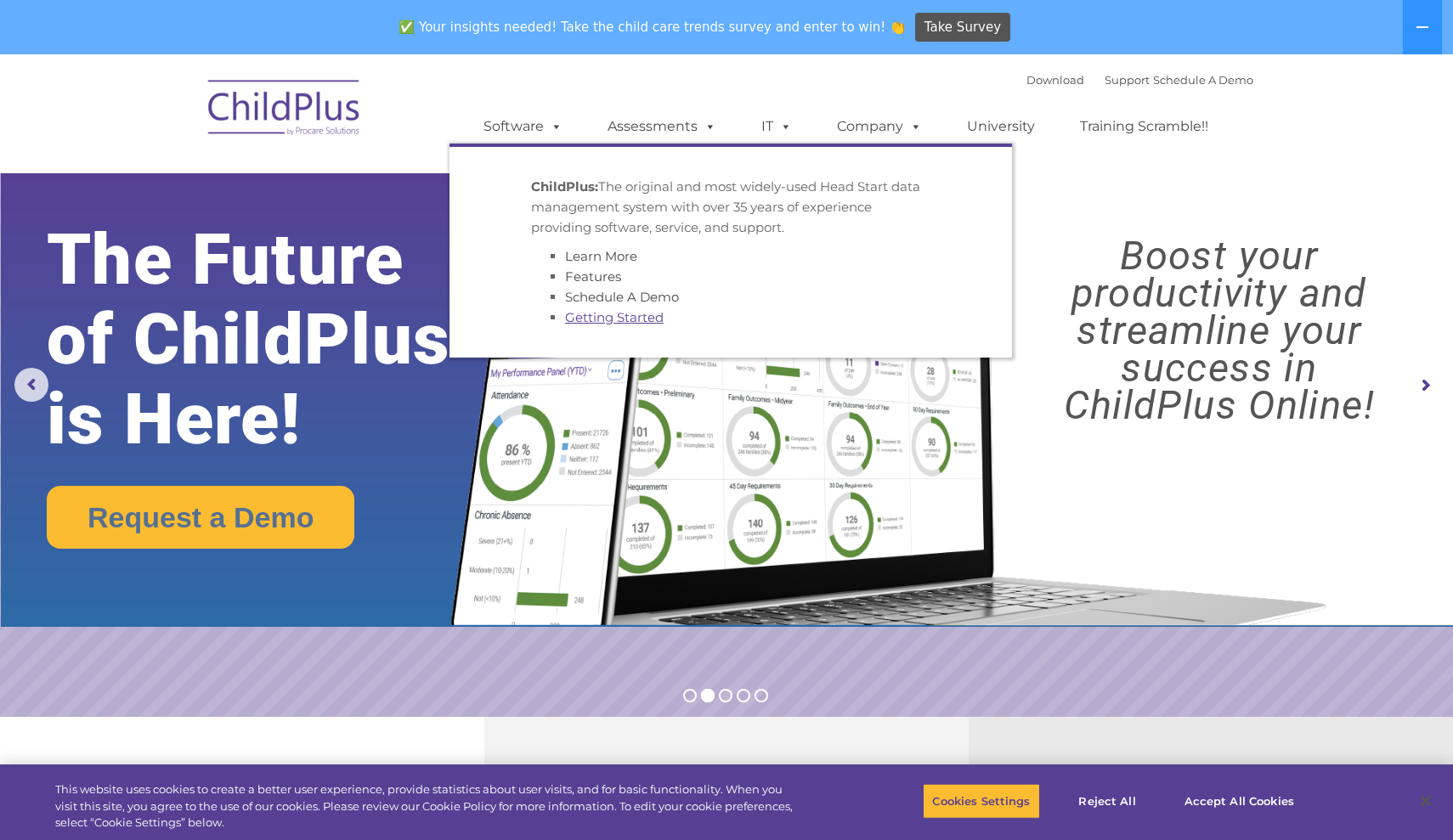
click at [601, 312] on link "Getting Started" at bounding box center [615, 317] width 99 height 16
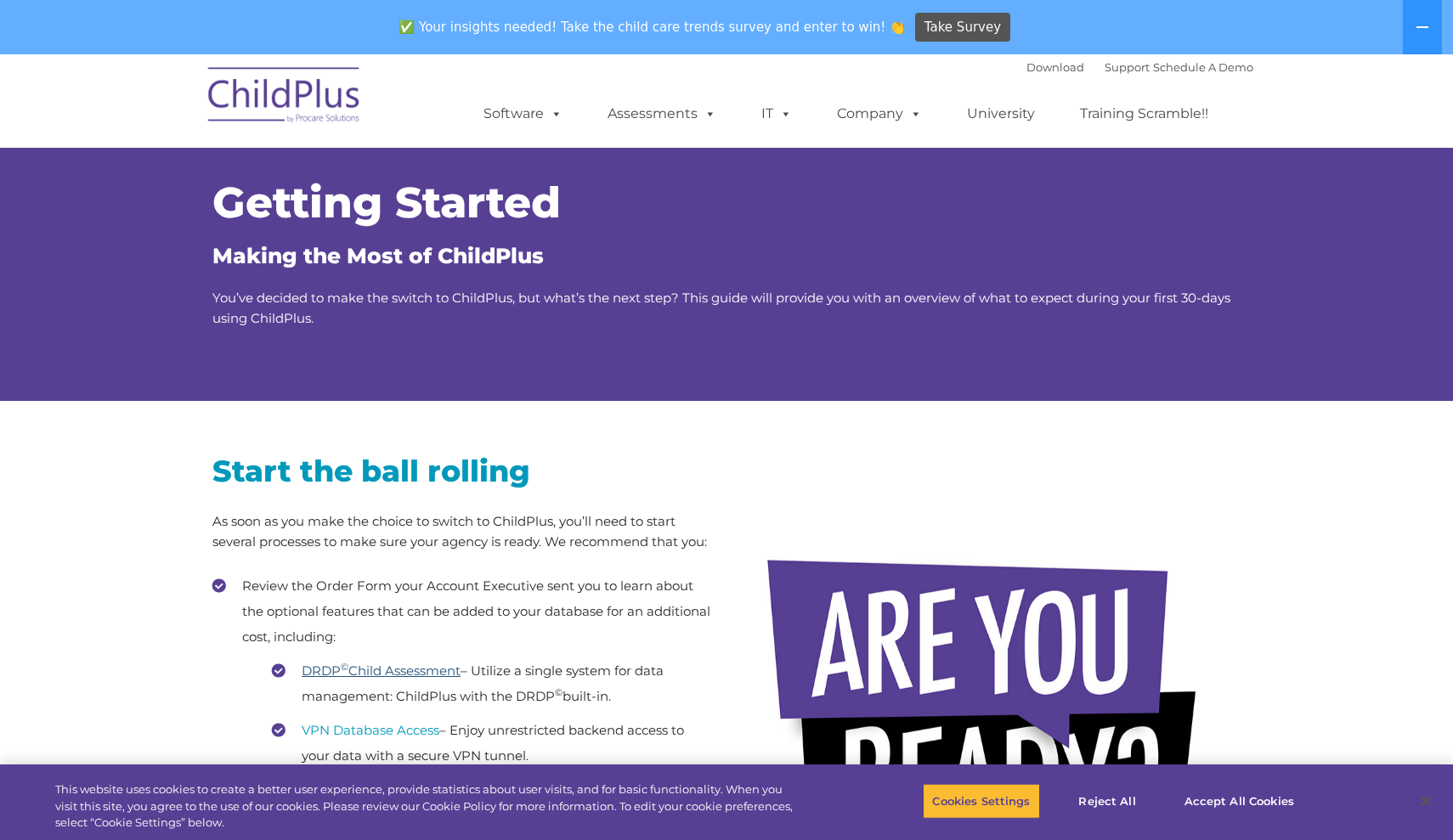
click at [431, 665] on link "DRDP © Child Assessment" at bounding box center [381, 671] width 159 height 16
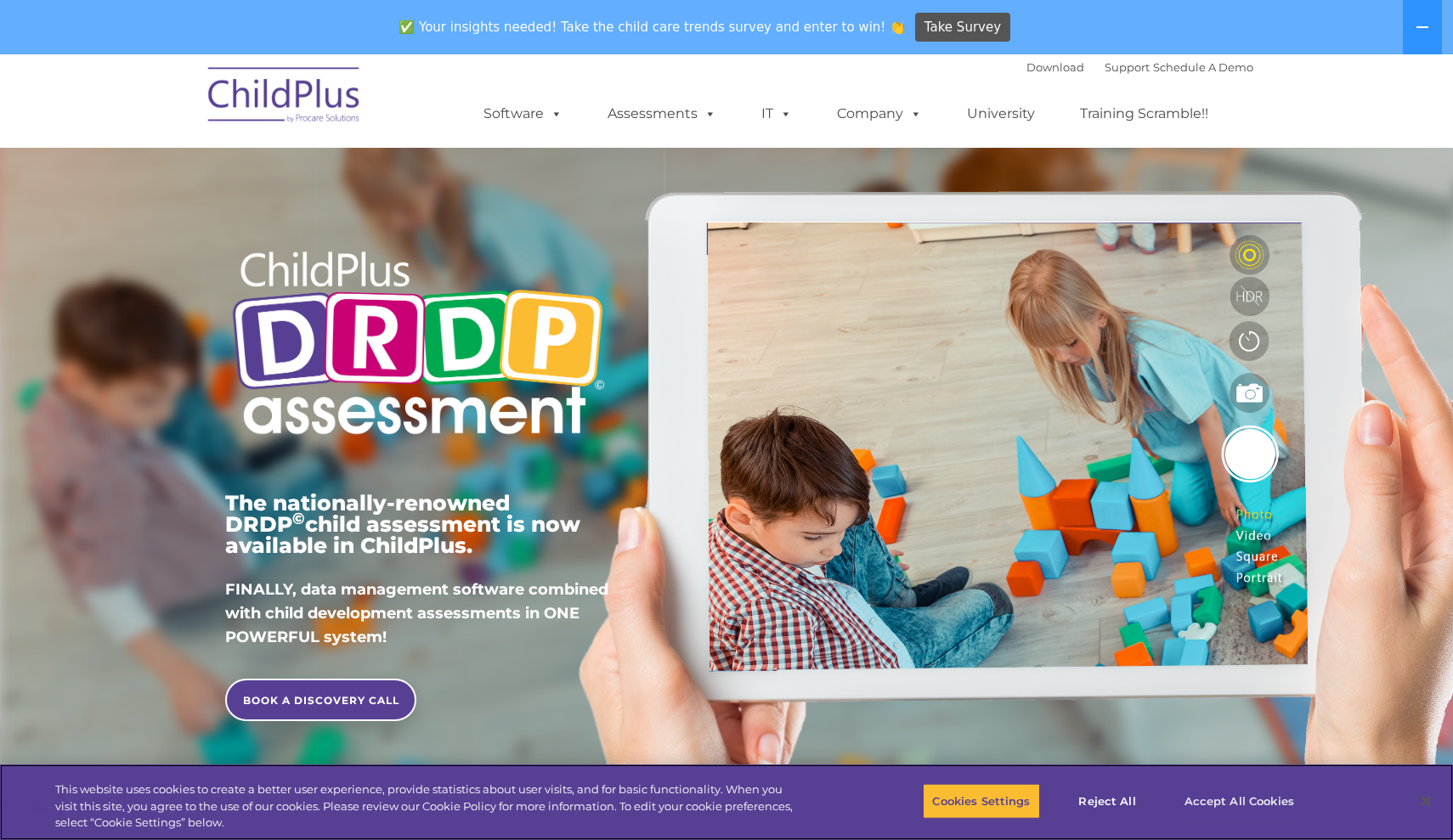
click at [1235, 806] on button "Accept All Cookies" at bounding box center [1239, 801] width 128 height 36
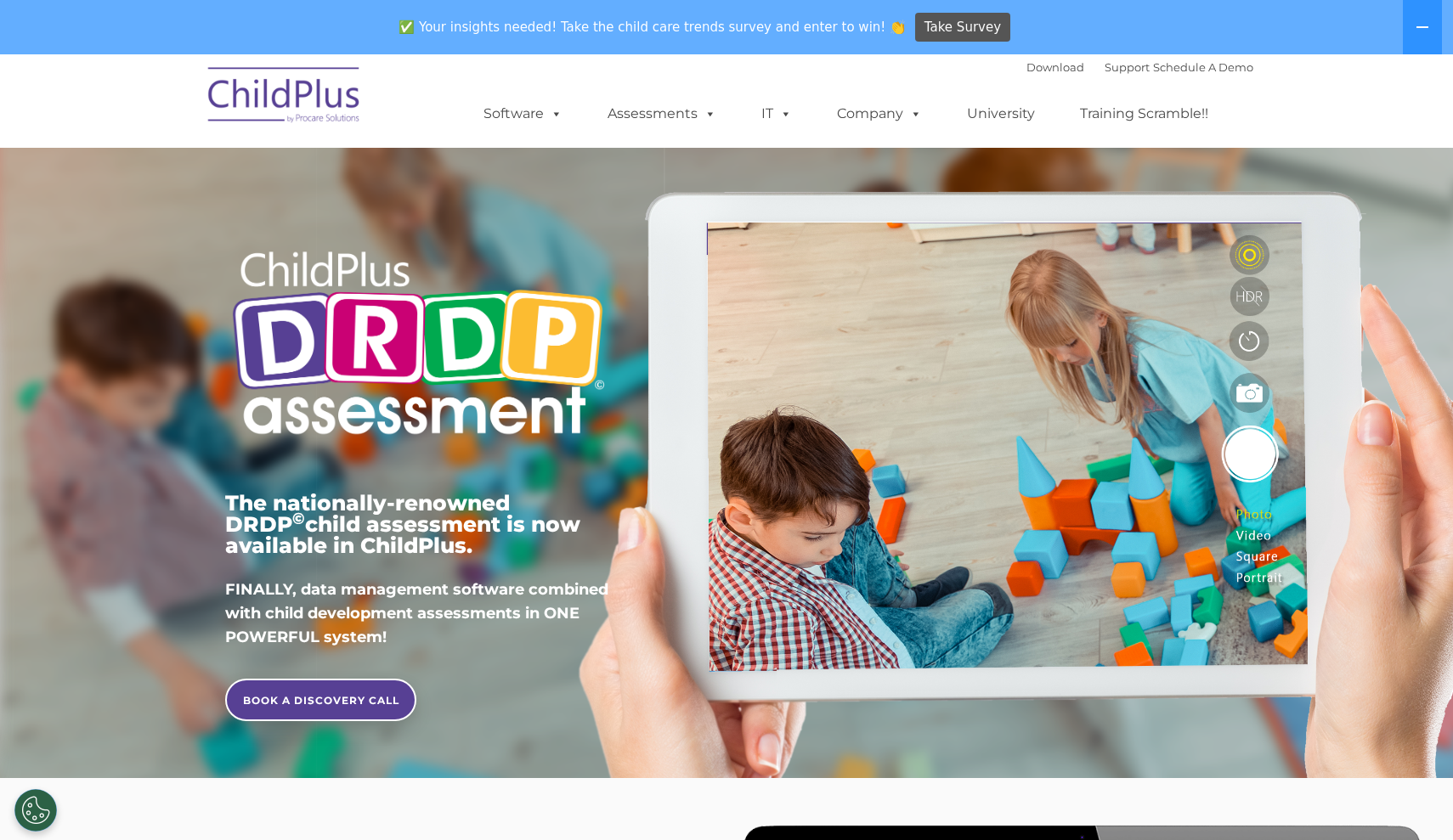
click at [315, 92] on img at bounding box center [285, 98] width 170 height 85
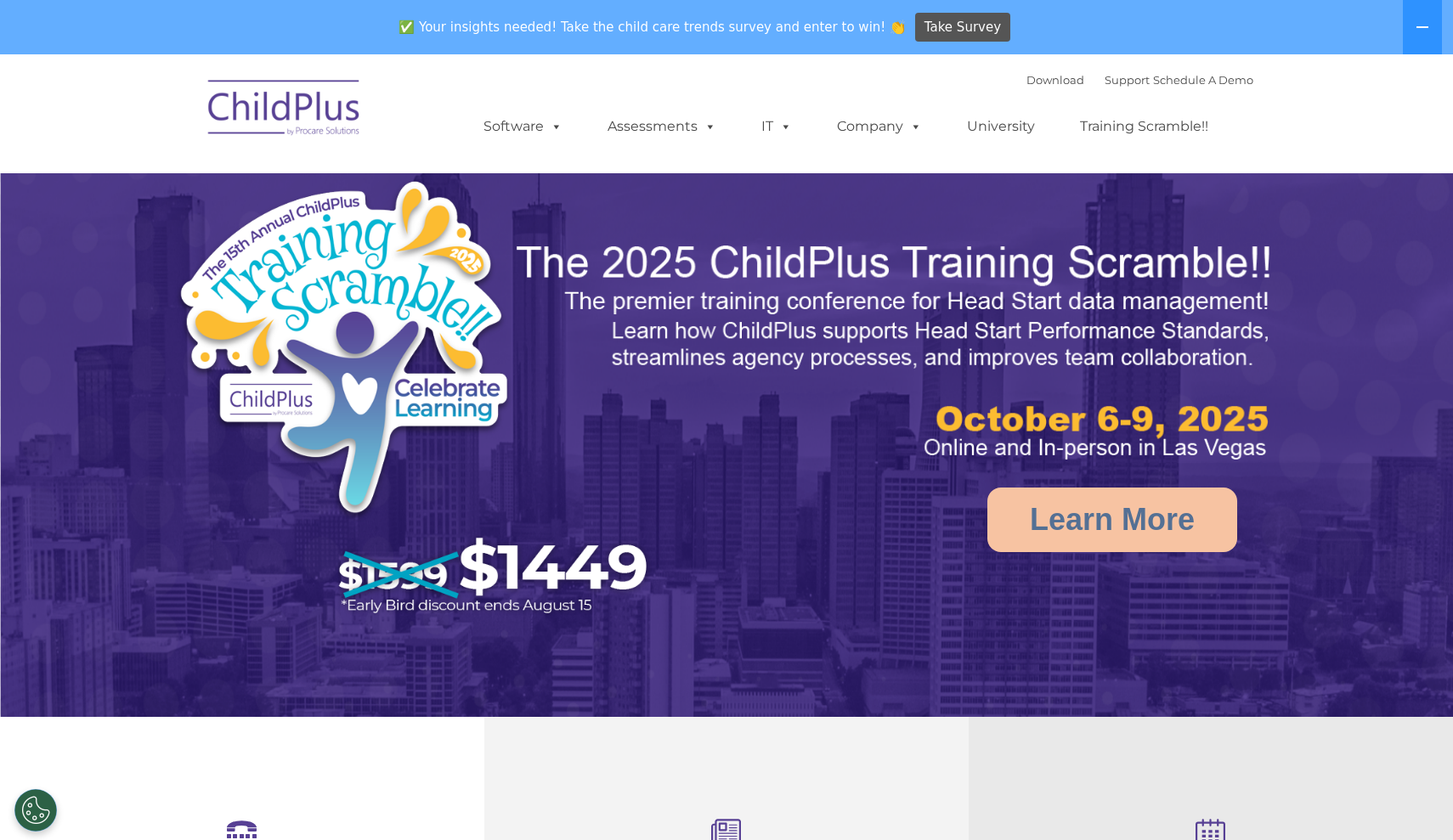
select select "MEDIUM"
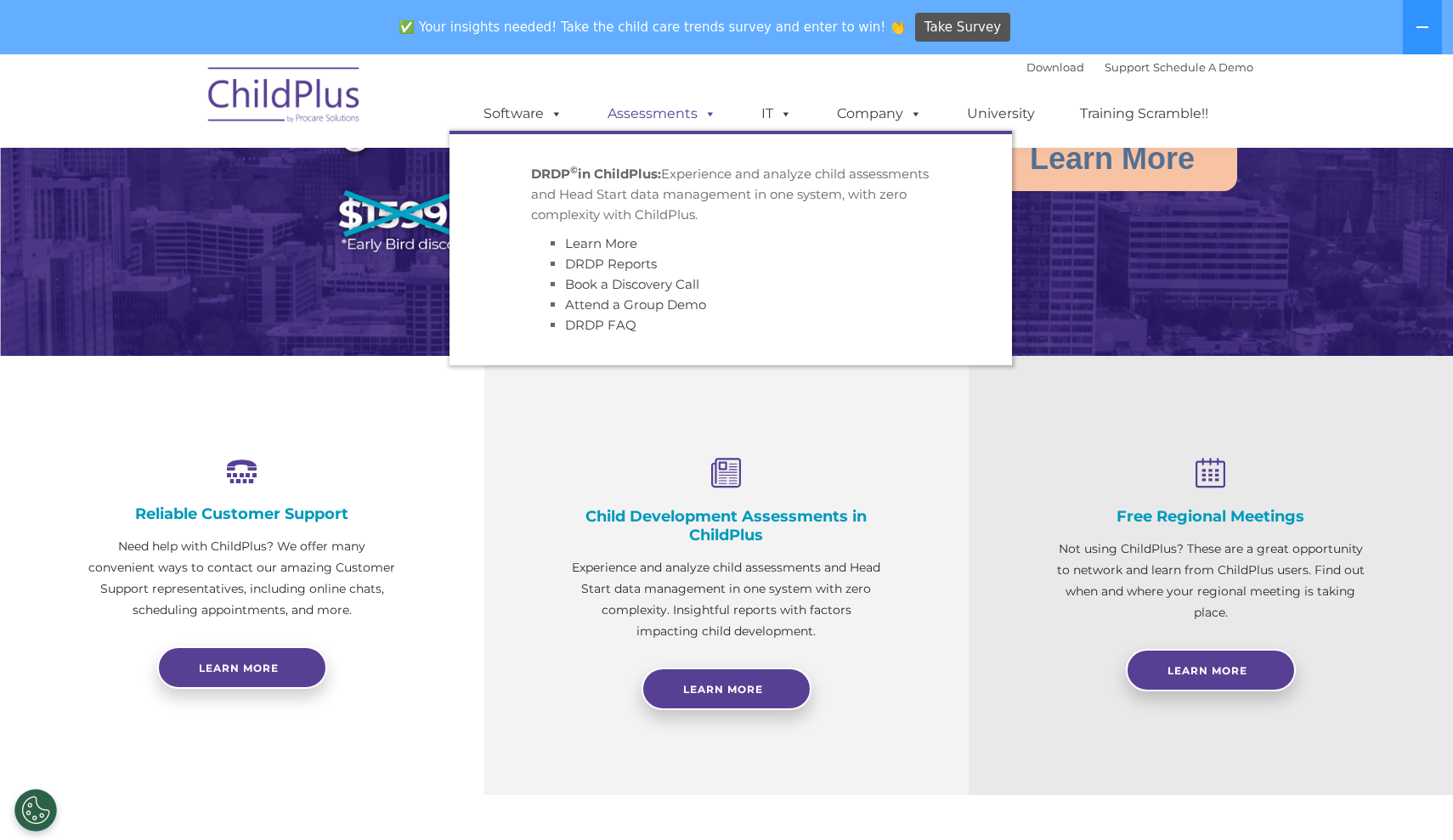
scroll to position [366, 0]
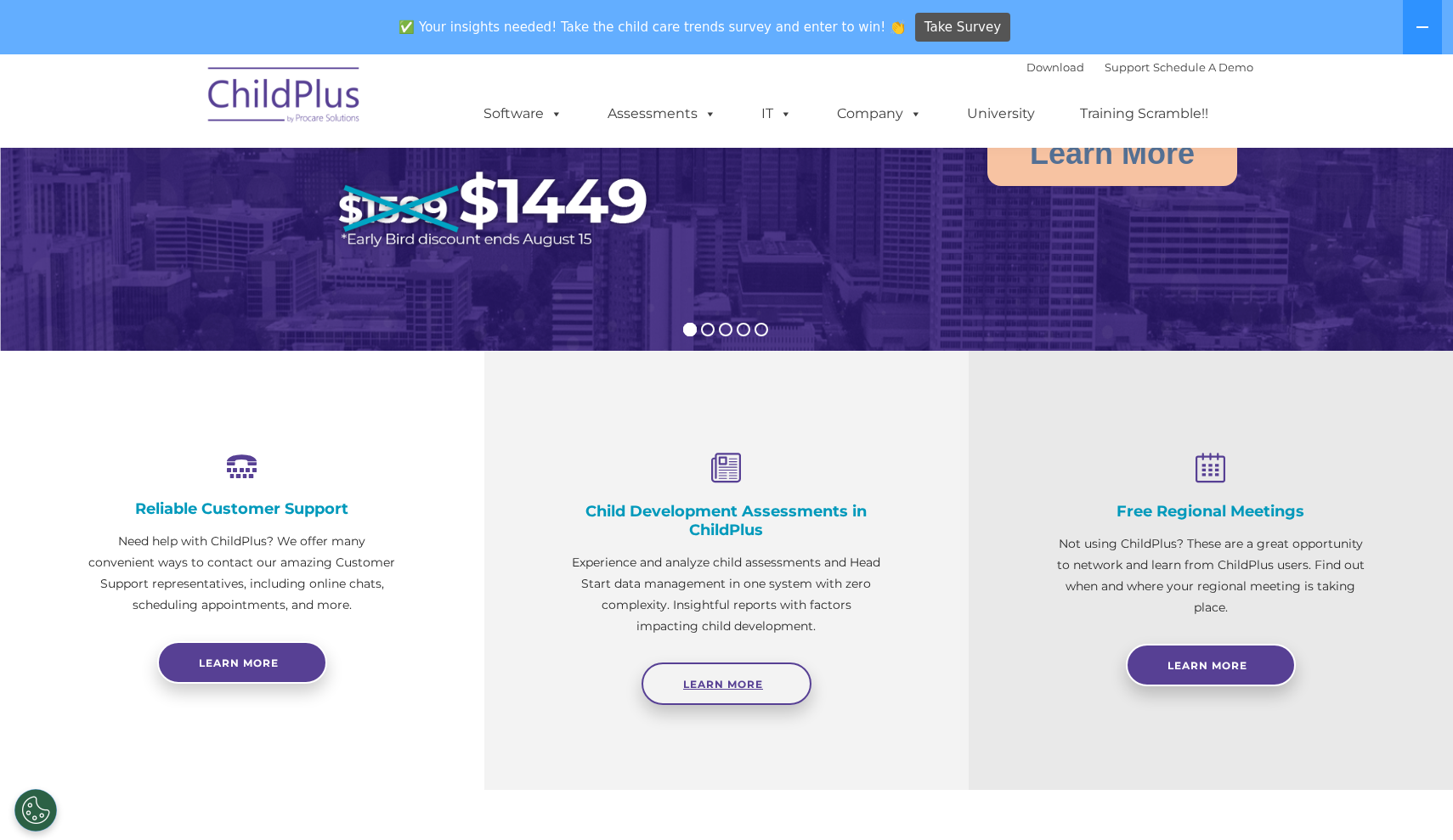
click at [726, 682] on span "Learn More" at bounding box center [723, 684] width 80 height 13
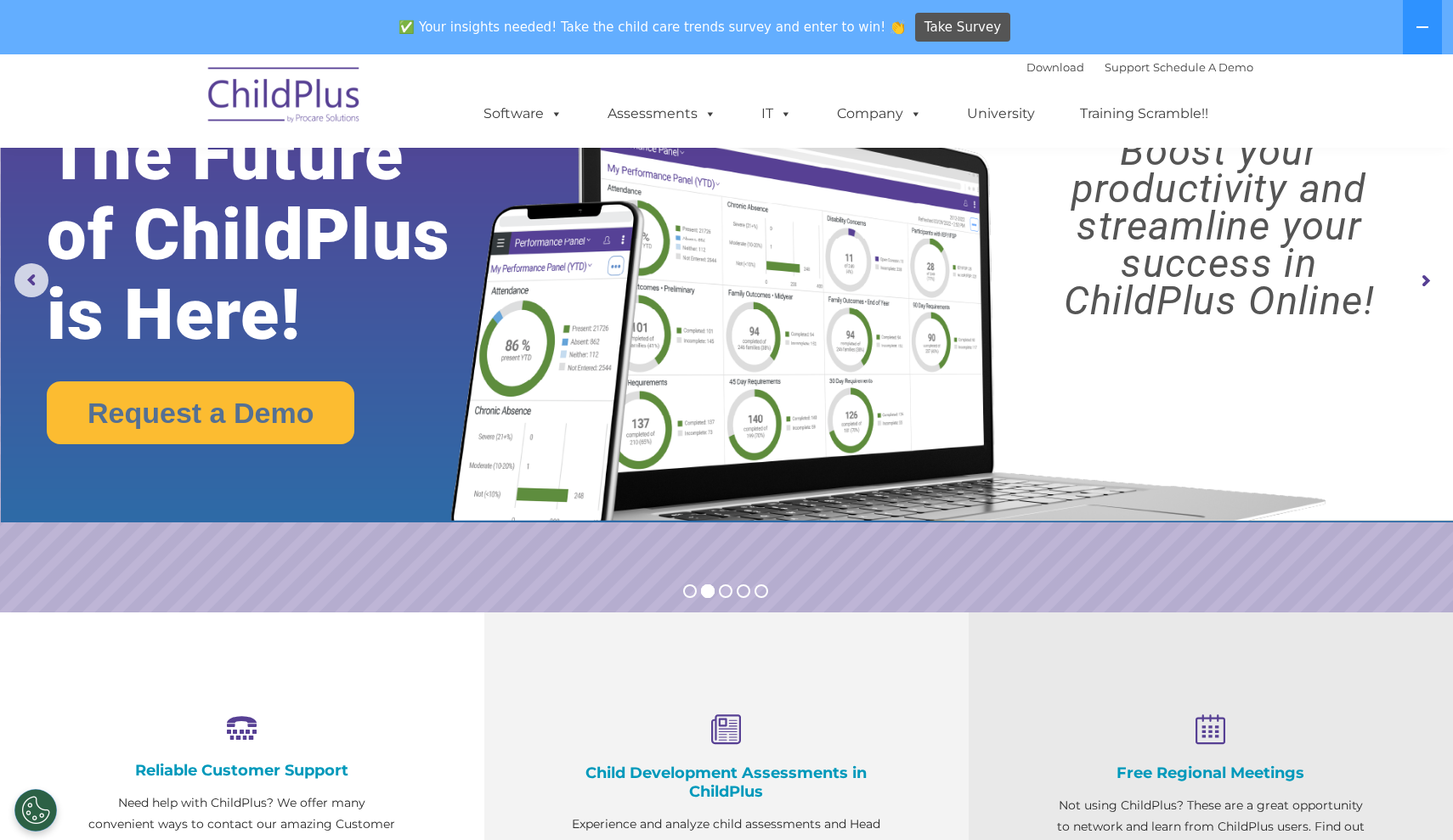
scroll to position [104, 0]
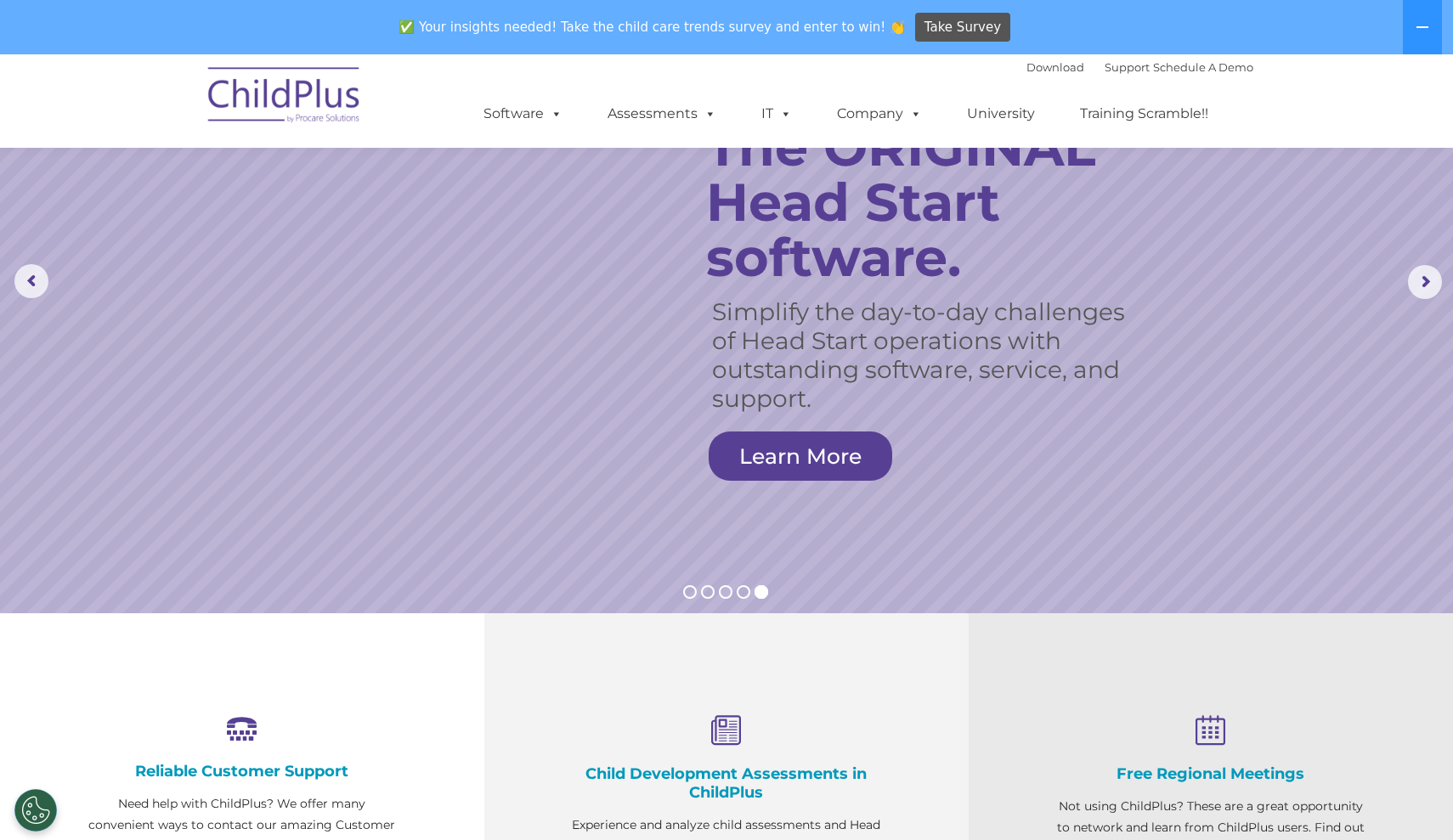
click at [1053, 4] on div "✅ Your insights needed! Take the child care trends survey and enter to win! 👏 T…" at bounding box center [702, 28] width 1406 height 56
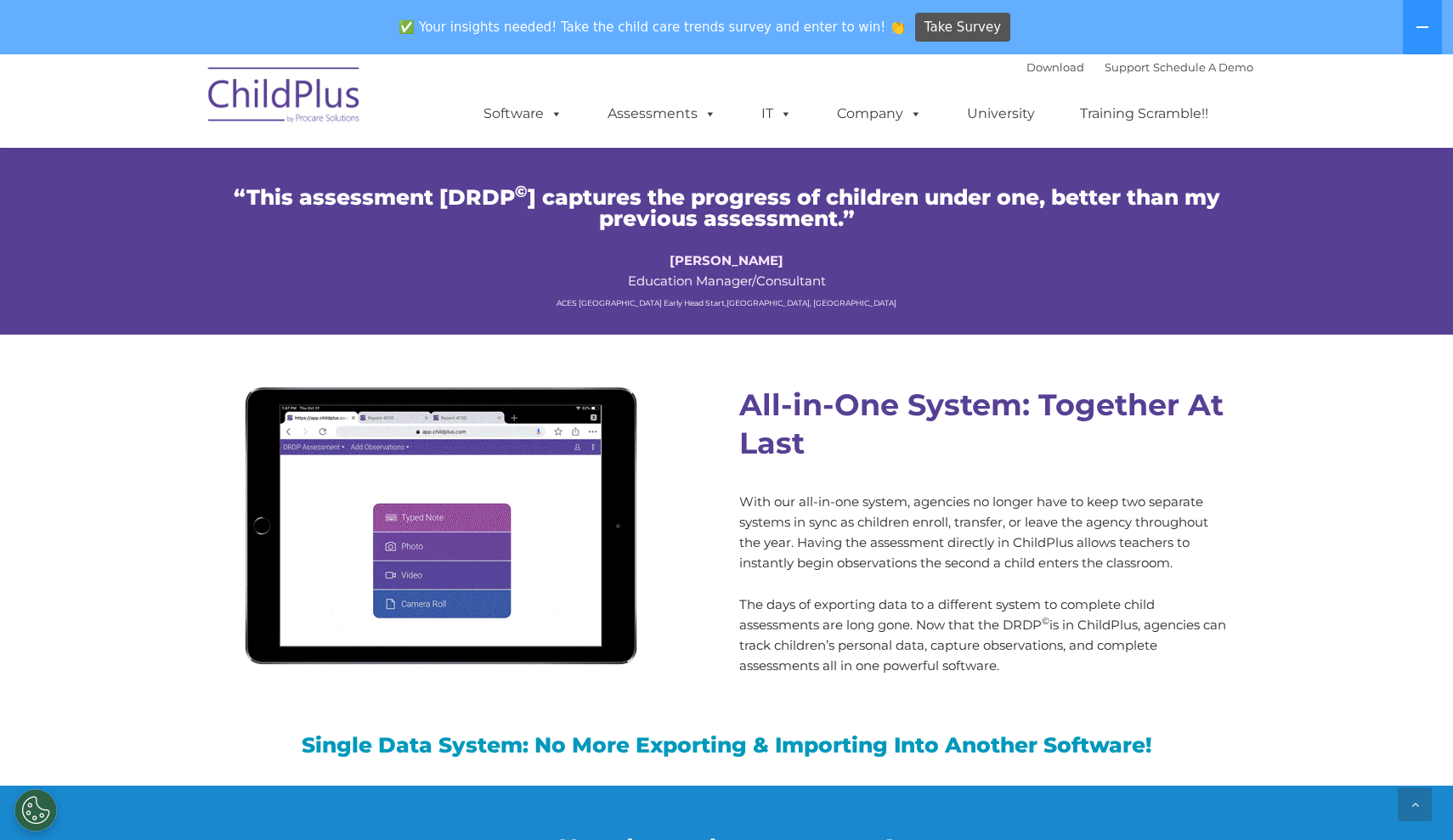
scroll to position [1284, 0]
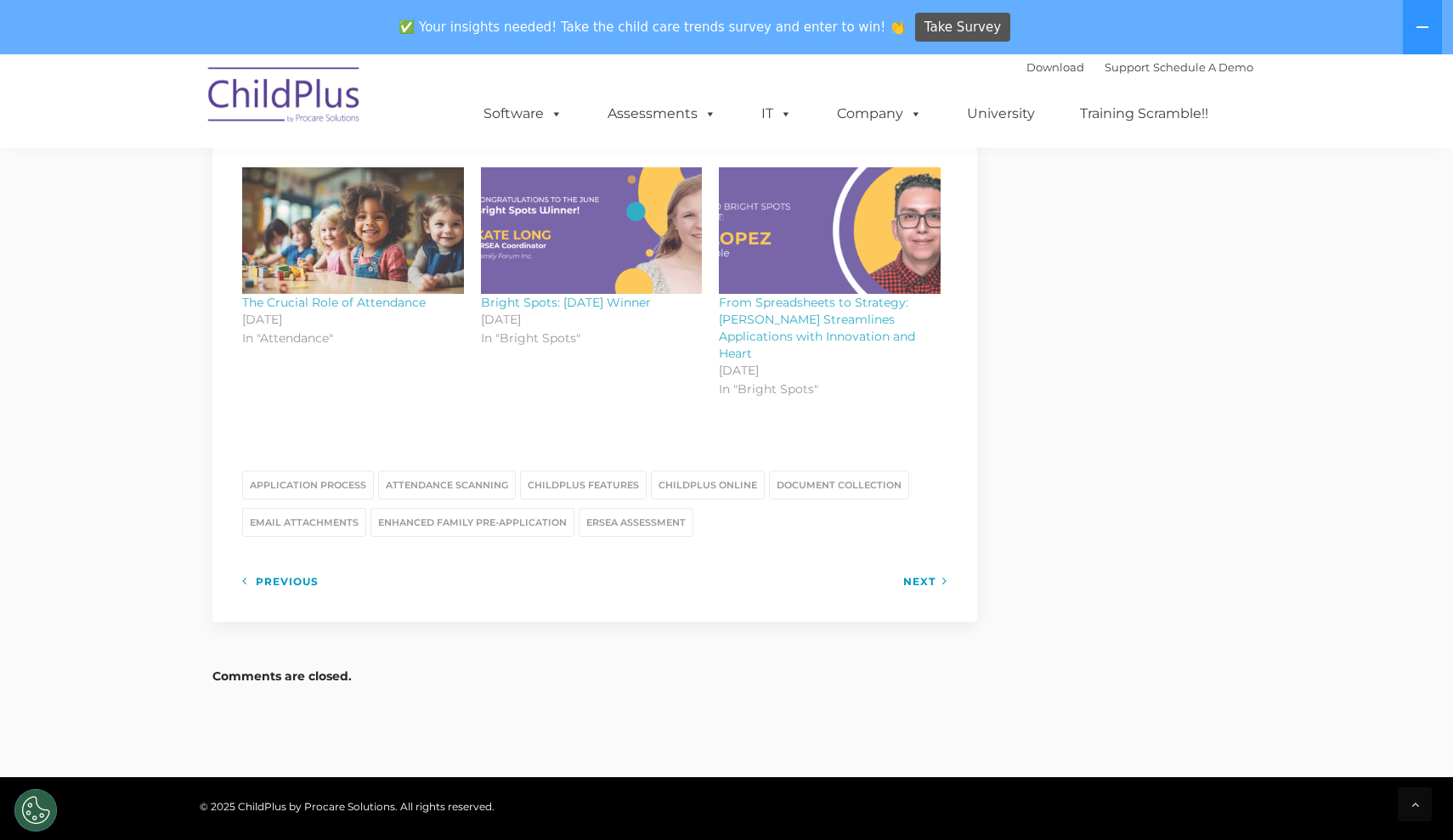
scroll to position [2066, 0]
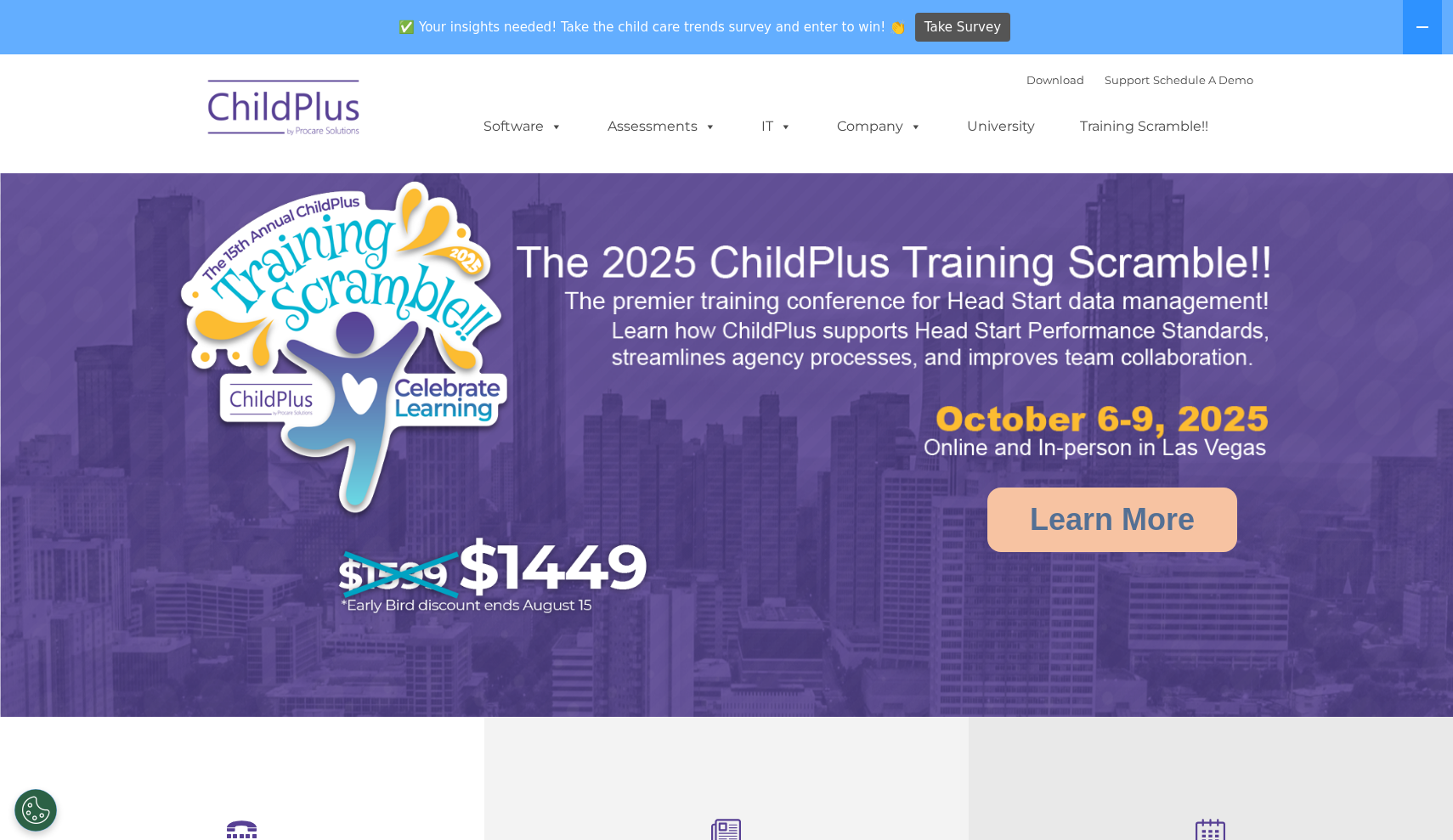
select select "MEDIUM"
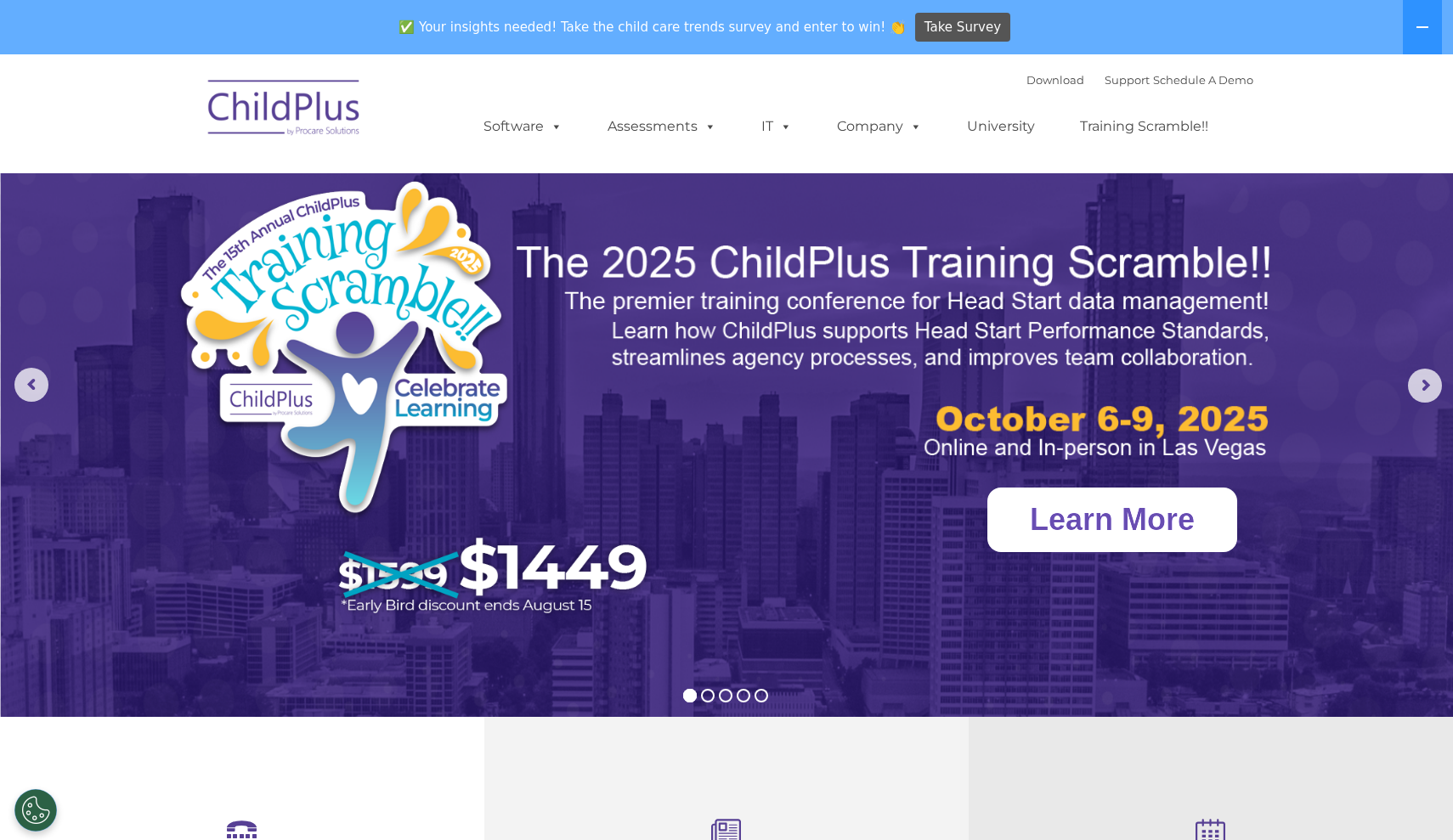
click at [1139, 524] on link "Learn More" at bounding box center [1112, 519] width 250 height 64
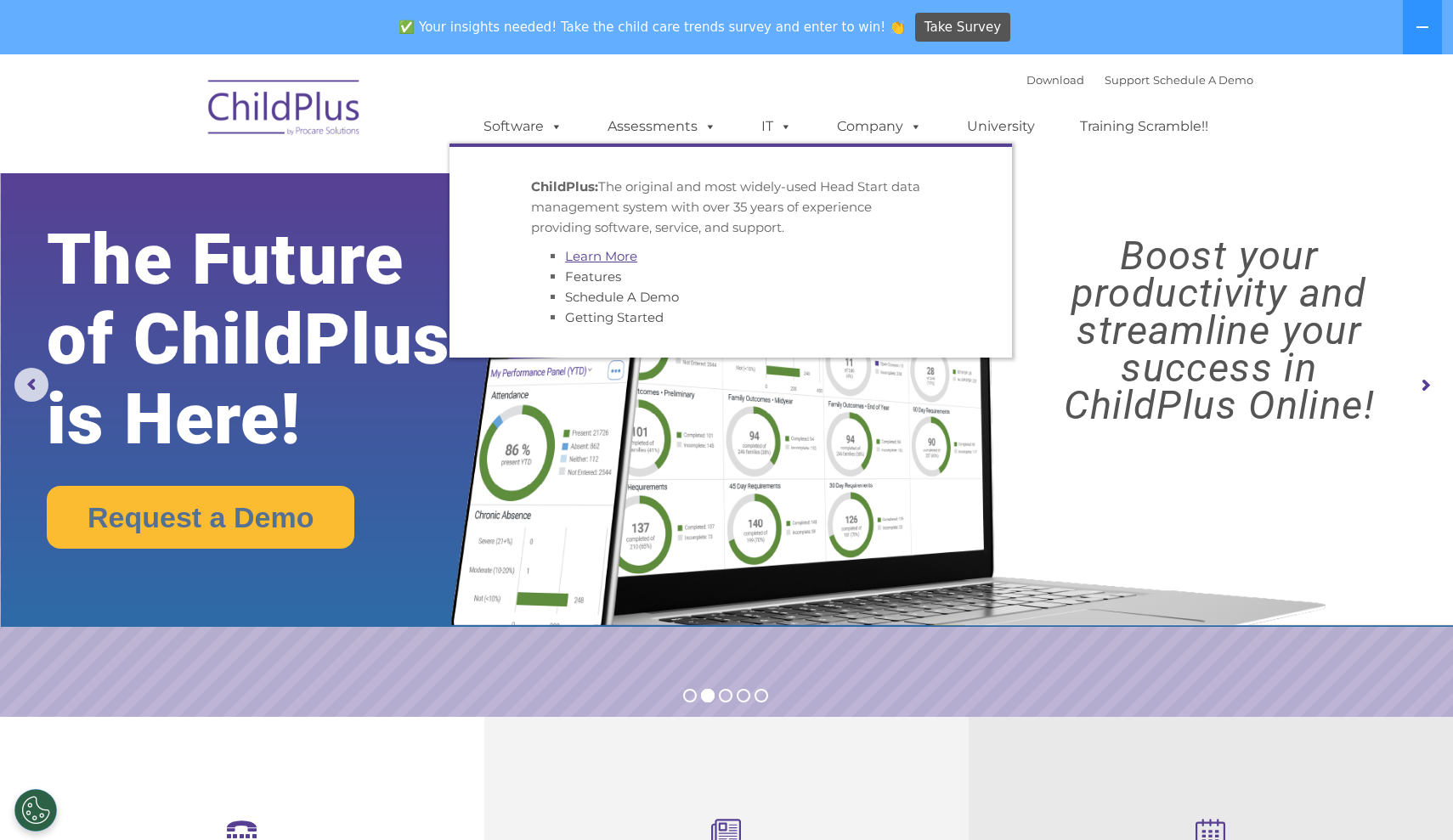
click at [600, 255] on link "Learn More" at bounding box center [601, 256] width 73 height 16
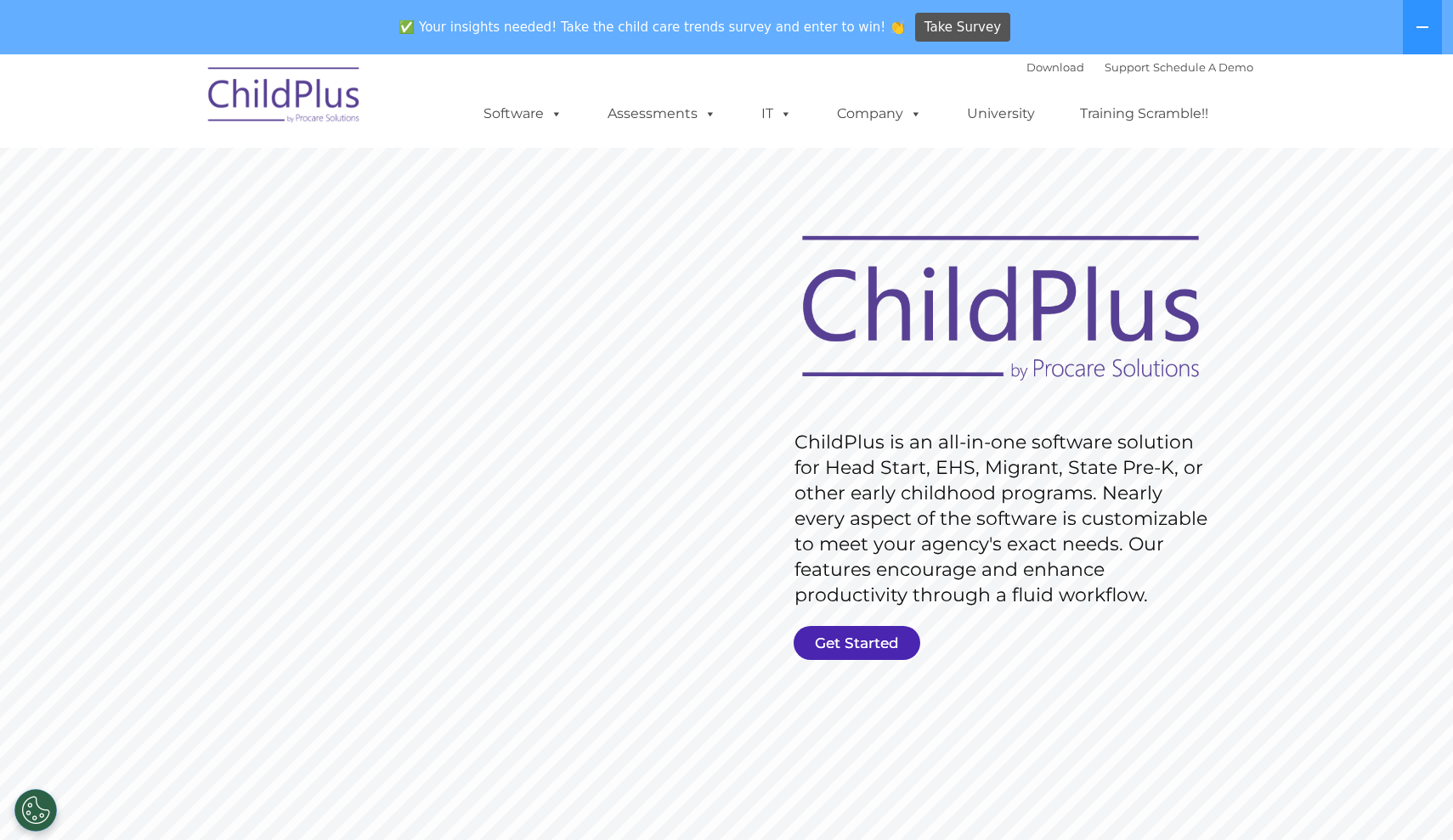
click at [843, 640] on link "Get Started" at bounding box center [856, 643] width 126 height 34
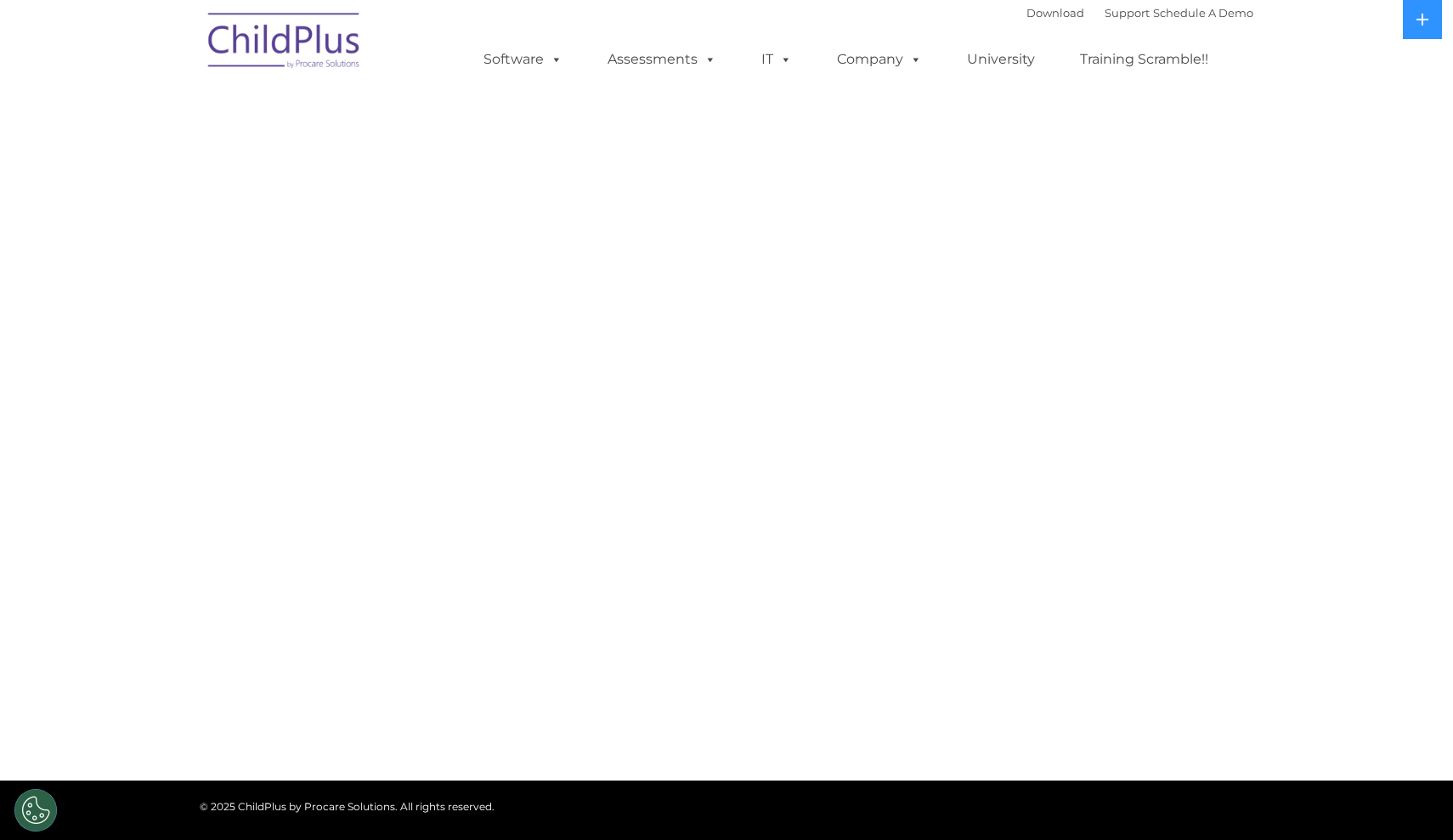
select select "MEDIUM"
